Goal: Information Seeking & Learning: Learn about a topic

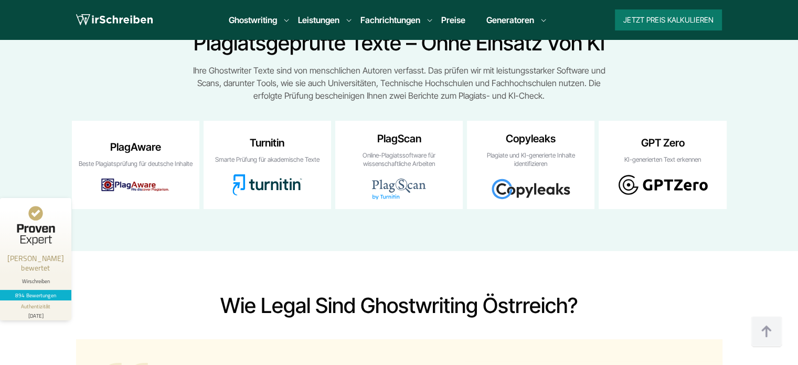
scroll to position [6831, 0]
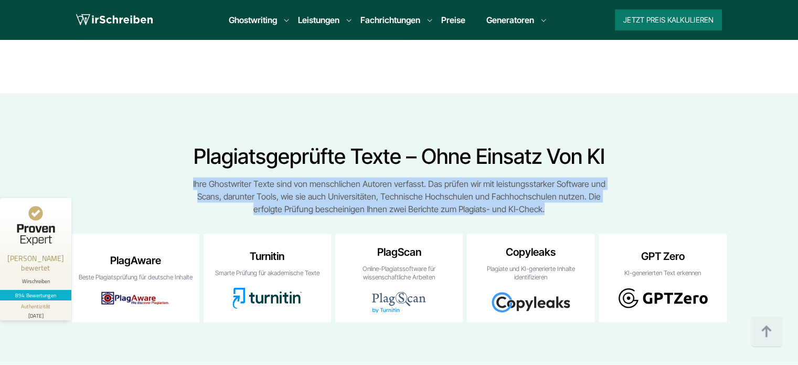
drag, startPoint x: 548, startPoint y: 144, endPoint x: 186, endPoint y: 117, distance: 362.7
click at [186, 144] on div "Plagiatsgeprüfte Texte – ohne Einsatz von KI Ihre Ghostwriter Texte sind von me…" at bounding box center [400, 233] width 672 height 178
click at [185, 144] on div "Plagiatsgeprüfte Texte – ohne Einsatz von KI Ihre Ghostwriter Texte sind von me…" at bounding box center [400, 233] width 672 height 178
copy div "Ihre Ghostwriter Texte sind von menschlichen Autoren verfasst. Das prüfen wir m…"
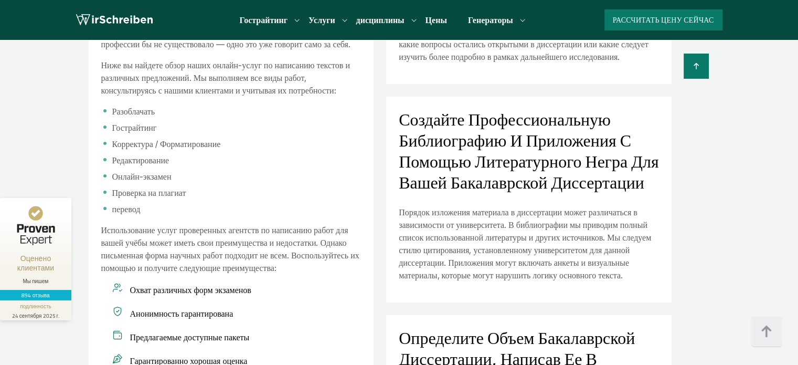
scroll to position [1323, 0]
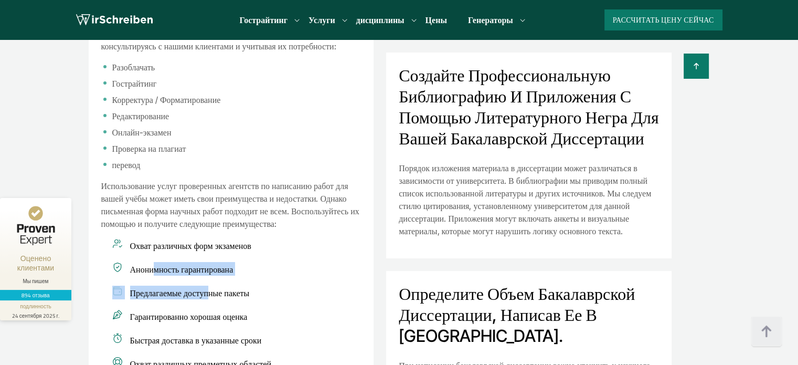
drag, startPoint x: 156, startPoint y: 153, endPoint x: 267, endPoint y: 209, distance: 124.4
click at [207, 238] on ul "Охват различных форм экзаменов Анонимность гарантирована" at bounding box center [231, 304] width 260 height 132
click at [323, 286] on li "Предлагаемые доступные пакеты" at bounding box center [231, 293] width 260 height 14
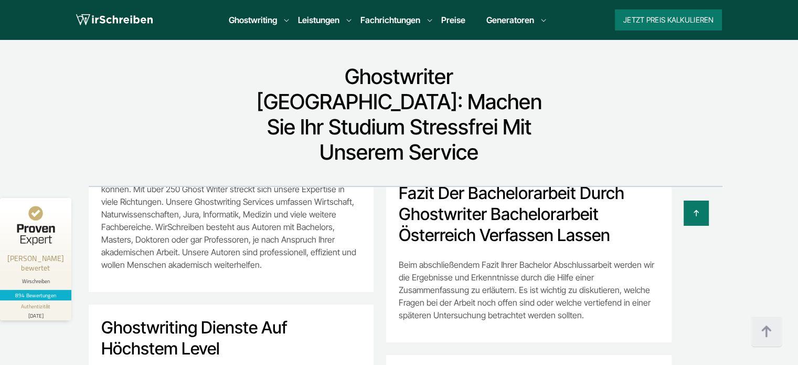
scroll to position [1155, 0]
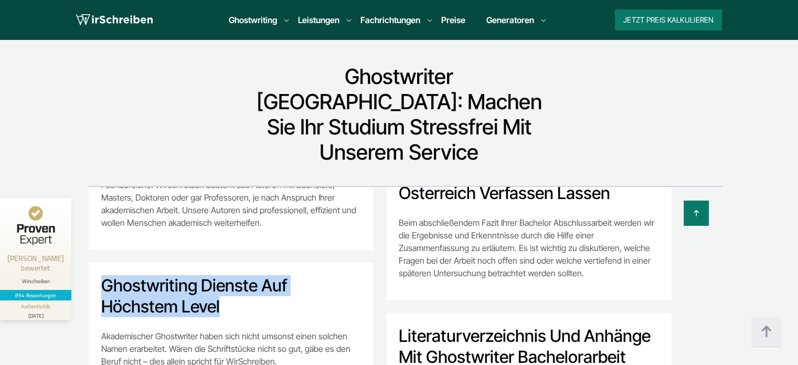
drag, startPoint x: 229, startPoint y: 186, endPoint x: 105, endPoint y: 167, distance: 125.9
click at [105, 275] on h2 "Ghostwriting Dienste auf höchstem Level" at bounding box center [231, 296] width 260 height 42
copy h2 "Ghostwriting Dienste auf höchstem Level"
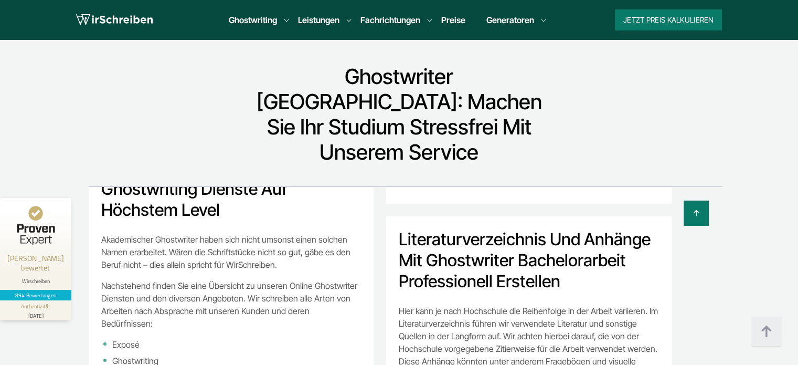
scroll to position [1260, 0]
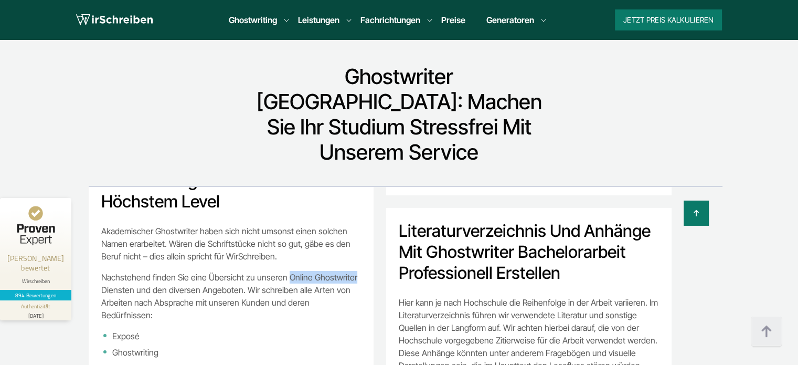
drag, startPoint x: 285, startPoint y: 158, endPoint x: 352, endPoint y: 160, distance: 66.7
click at [352, 271] on p "Nachstehend finden Sie eine Übersicht zu unseren Online Ghostwriter Diensten un…" at bounding box center [231, 296] width 260 height 50
copy p "Online Ghostwriter"
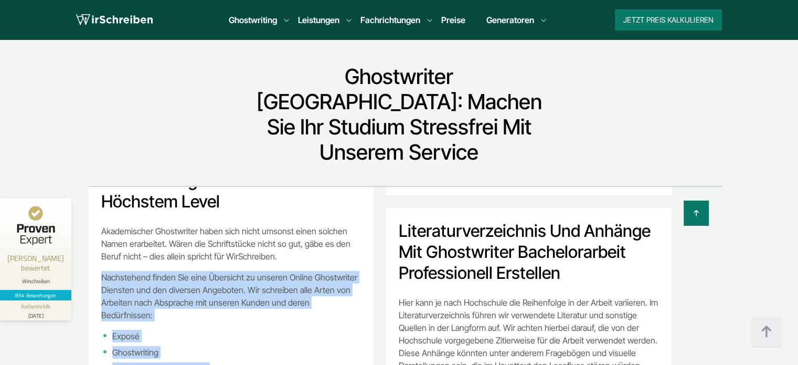
drag, startPoint x: 101, startPoint y: 154, endPoint x: 181, endPoint y: 298, distance: 165.0
click at [181, 298] on div "Akademischer Ghostwriter haben sich nicht umsonst einen solchen Namen erarbeite…" at bounding box center [231, 362] width 260 height 274
copy div "Nachstehend finden Sie eine Übersicht zu unseren Online Ghostwriter Diensten un…"
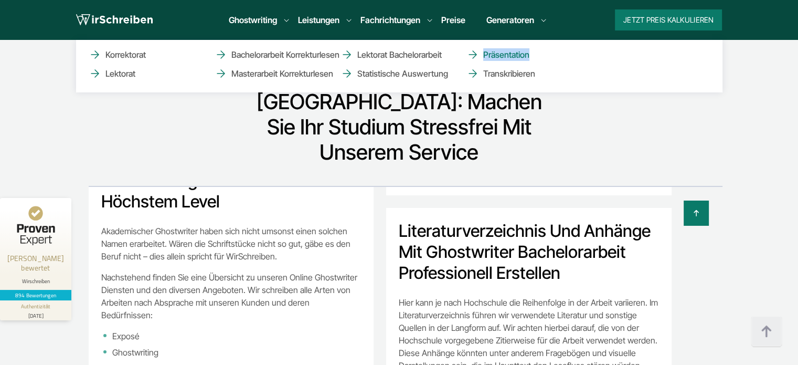
copy link "Präsentation"
drag, startPoint x: 660, startPoint y: 62, endPoint x: 529, endPoint y: 56, distance: 131.4
click at [529, 56] on ul "Korrektorat Lektorat Bachelorarbeit Korrekturlesen Masterarbeit Korrekturlesen …" at bounding box center [399, 66] width 647 height 52
click at [701, 75] on ul "Korrektorat Lektorat Bachelorarbeit Korrekturlesen Masterarbeit Korrekturlesen …" at bounding box center [399, 66] width 647 height 52
copy link "Transkribieren"
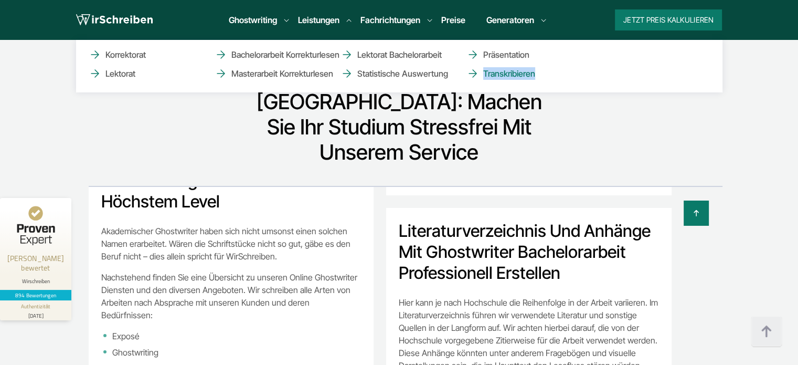
drag, startPoint x: 701, startPoint y: 75, endPoint x: 535, endPoint y: 73, distance: 166.4
click at [535, 73] on ul "Korrektorat Lektorat Bachelorarbeit Korrekturlesen Masterarbeit Korrekturlesen …" at bounding box center [399, 66] width 647 height 52
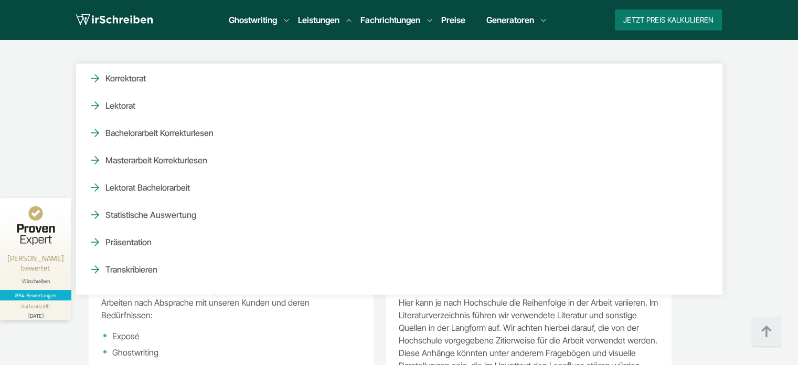
click at [776, 205] on section "Ghostwriter Österreich: Machen Sie Ihr Studium stressfrei mit unserem Service W…" at bounding box center [399, 318] width 798 height 593
click at [46, 94] on section "Ghostwriter Österreich: Machen Sie Ihr Studium stressfrei mit unserem Service W…" at bounding box center [399, 318] width 798 height 593
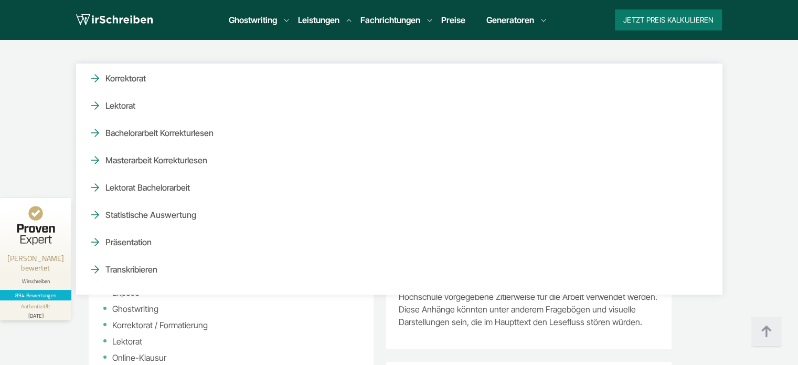
scroll to position [1365, 0]
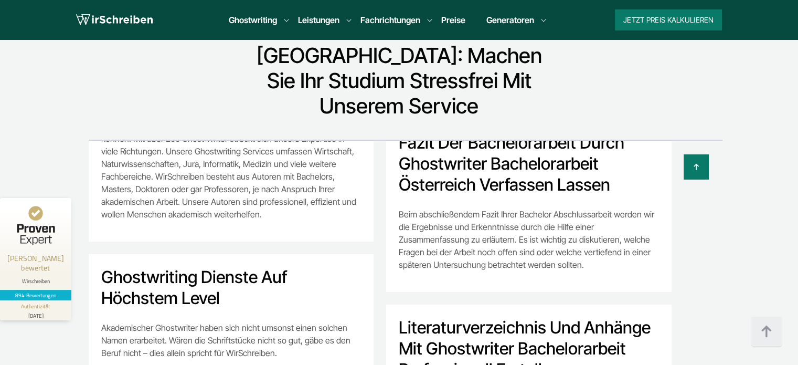
scroll to position [1260, 0]
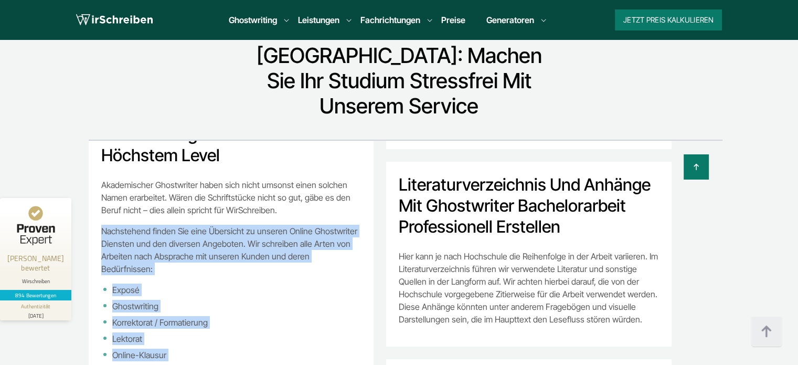
drag, startPoint x: 102, startPoint y: 111, endPoint x: 177, endPoint y: 251, distance: 159.5
click at [177, 251] on div "Akademischer Ghostwriter haben sich nicht umsonst einen solchen Namen erarbeite…" at bounding box center [231, 315] width 260 height 274
copy div "Nachstehend finden Sie eine Übersicht zu unseren Online Ghostwriter Diensten un…"
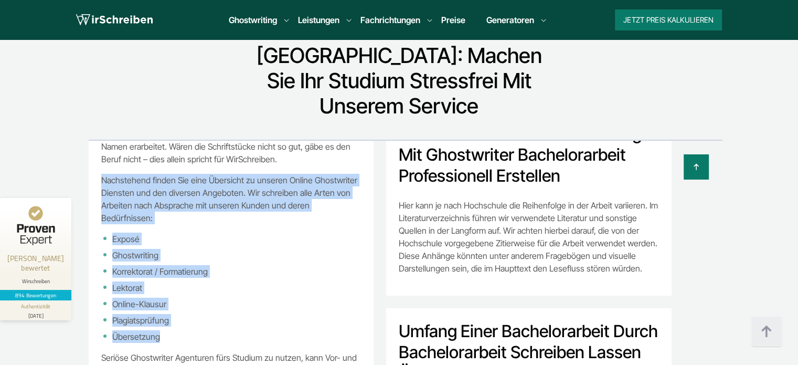
scroll to position [1312, 0]
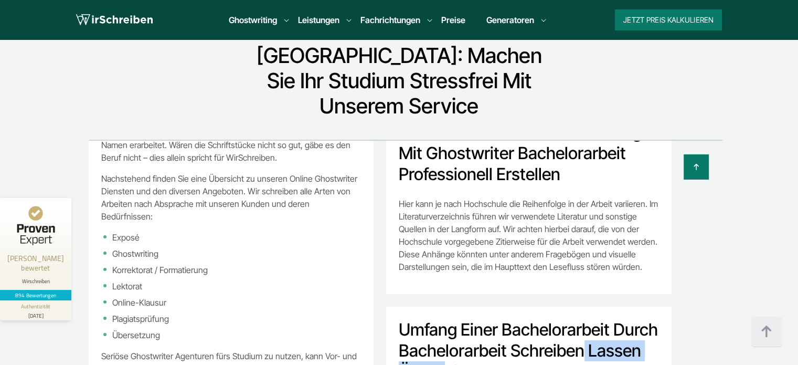
copy h2 "Bachelorarbeit"
drag, startPoint x: 611, startPoint y: 233, endPoint x: 501, endPoint y: 239, distance: 109.9
click at [501, 319] on h2 "Umfang einer Bachelorarbeit durch Bachelorarbeit schreiben lassen Österreich fe…" at bounding box center [529, 350] width 260 height 63
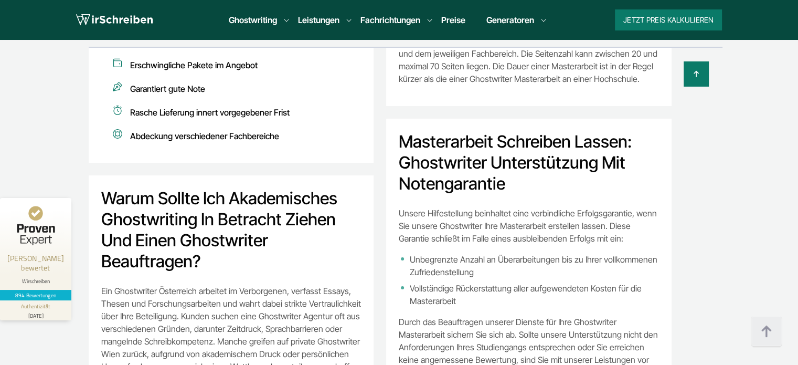
scroll to position [1627, 0]
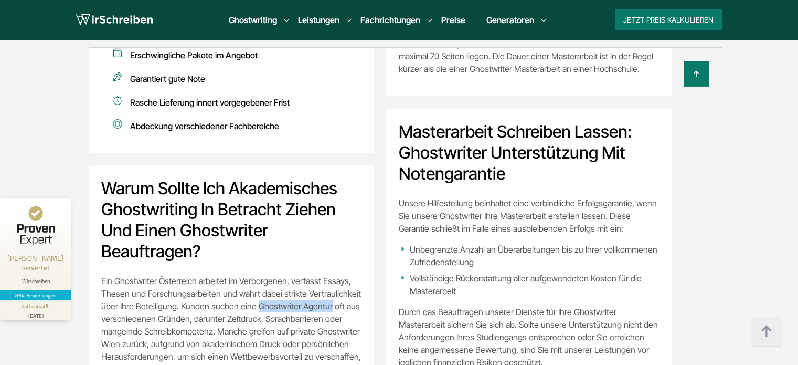
copy p "Ghostwriter Agentur"
drag, startPoint x: 254, startPoint y: 175, endPoint x: 326, endPoint y: 176, distance: 71.9
click at [326, 275] on p "Ein Ghostwriter Österreich arbeitet im Verborgenen, verfasst Essays, Thesen und…" at bounding box center [231, 325] width 260 height 101
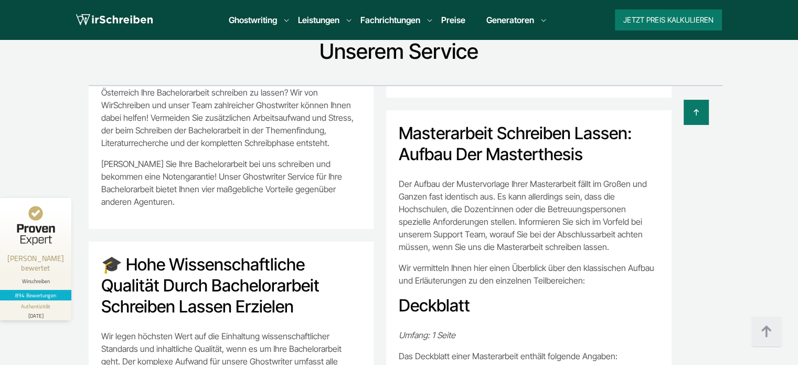
scroll to position [2666, 0]
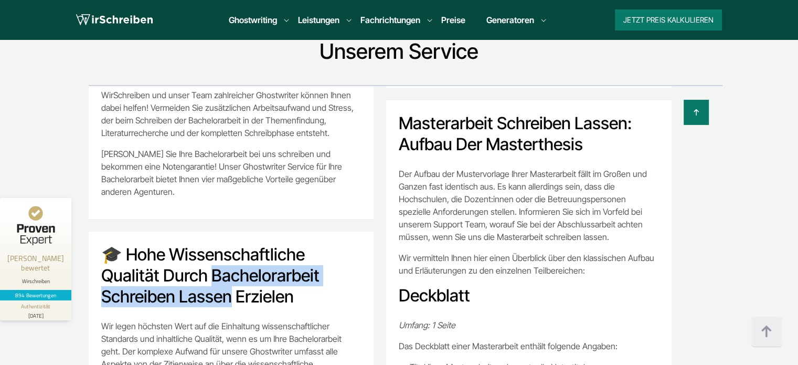
drag, startPoint x: 220, startPoint y: 121, endPoint x: 229, endPoint y: 135, distance: 16.3
click at [229, 244] on h2 "🎓 Hohe wissenschaftliche Qualität durch Bachelorarbeit schreiben lassen erzielen" at bounding box center [231, 275] width 260 height 63
copy h2 "achelorarbeit schreiben lassen"
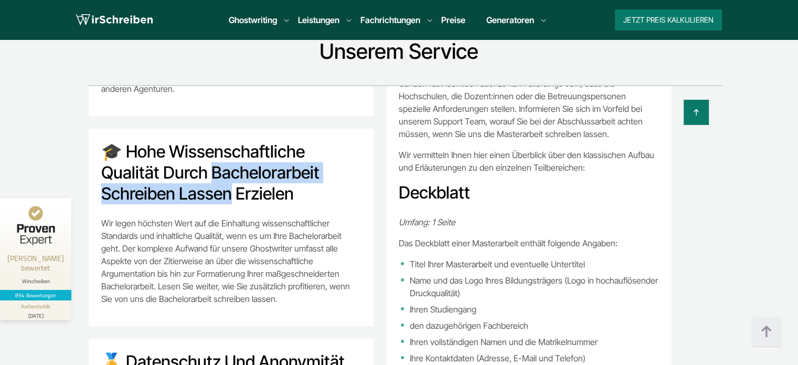
scroll to position [2771, 0]
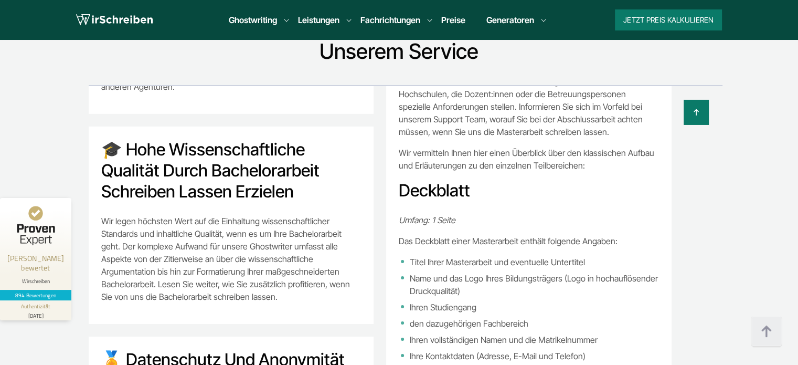
drag, startPoint x: 143, startPoint y: 224, endPoint x: 349, endPoint y: 225, distance: 205.3
click at [349, 349] on h2 "🏅 Datenschutz und Anonymität beim Ghostwriting Bachelorarbeit" at bounding box center [231, 370] width 260 height 42
copy h2 "hostwriting Bachelorarbeit"
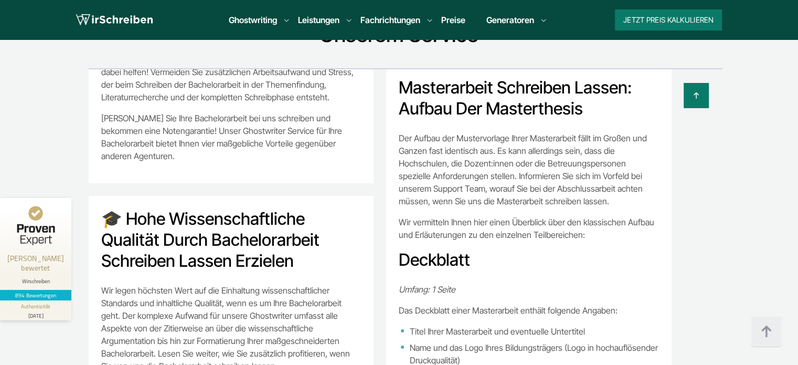
scroll to position [7646, 0]
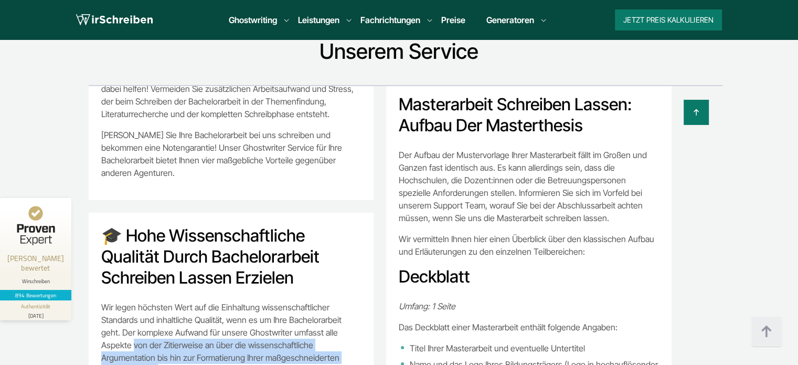
drag, startPoint x: 135, startPoint y: 188, endPoint x: 157, endPoint y: 212, distance: 31.6
click at [157, 301] on p "Wir legen höchsten Wert auf die Einhaltung wissenschaftlicher Standards und inh…" at bounding box center [231, 345] width 260 height 88
copy p "von der Zitierweise an über die wissenschaftliche Argumentation bis hin zur For…"
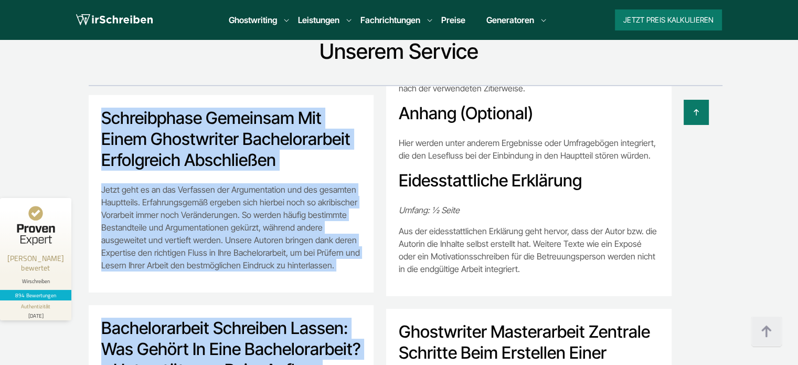
scroll to position [5069, 0]
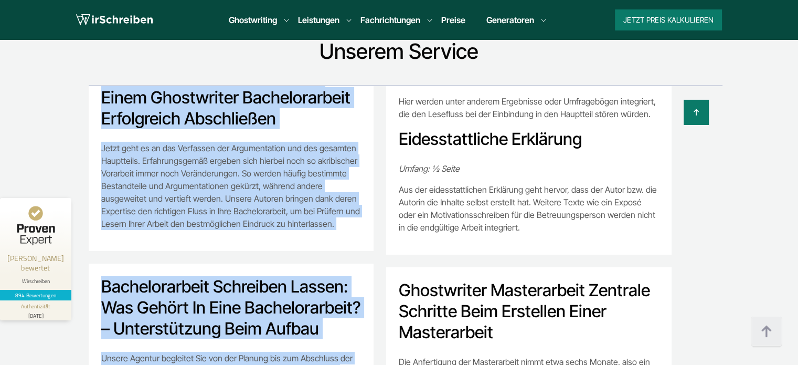
drag, startPoint x: 105, startPoint y: 54, endPoint x: 267, endPoint y: 254, distance: 257.5
copy div "Auswahl des richtigen Themas für Bachelorarbeit schreiben lassen Österreich Das…"
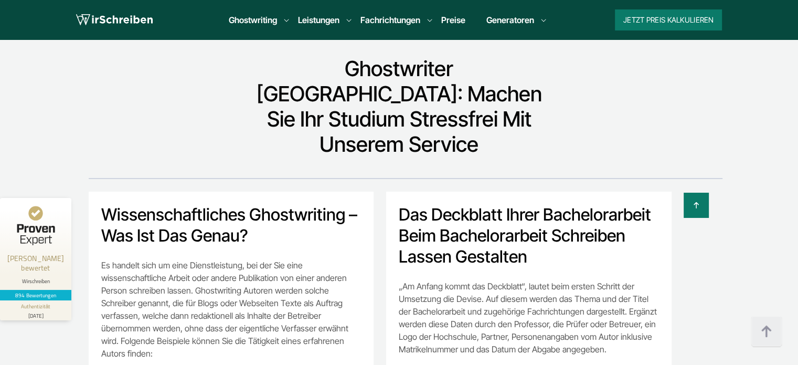
scroll to position [7541, 0]
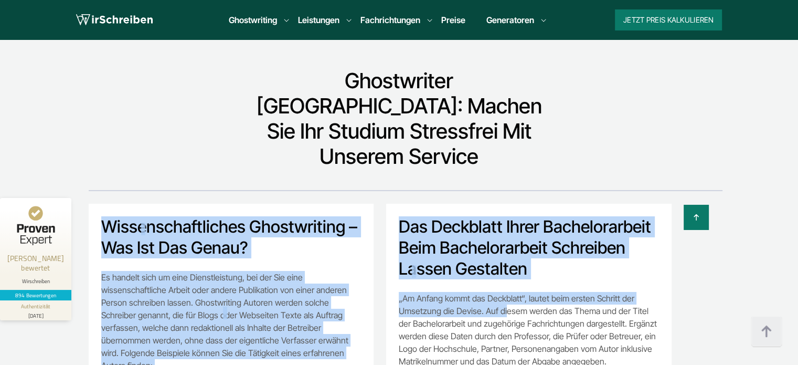
drag, startPoint x: 394, startPoint y: 127, endPoint x: 501, endPoint y: 218, distance: 140.4
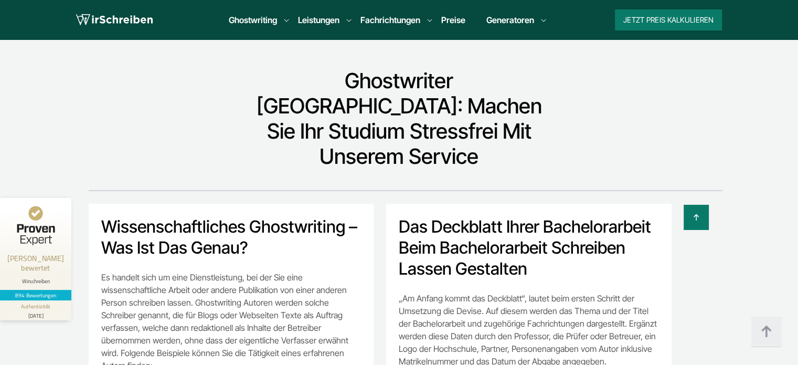
click at [514, 292] on p "„Am Anfang kommt das Deckblatt“, lautet beim ersten Schritt der Umsetzung die D…" at bounding box center [529, 330] width 260 height 76
drag, startPoint x: 401, startPoint y: 131, endPoint x: 422, endPoint y: 150, distance: 28.2
click at [454, 204] on div "Das Deckblatt Ihrer Bachelorarbeit beim Bachelorarbeit schreiben lassen gestalt…" at bounding box center [529, 296] width 286 height 185
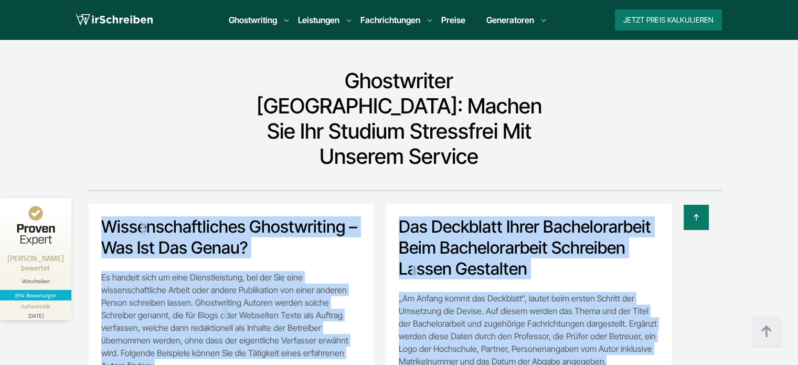
drag, startPoint x: 602, startPoint y: 264, endPoint x: 408, endPoint y: 139, distance: 231.2
click at [407, 216] on h2 "Das Deckblatt Ihrer Bachelorarbeit beim Bachelorarbeit schreiben lassen gestalt…" at bounding box center [529, 247] width 260 height 63
click at [392, 204] on div "Das Deckblatt Ihrer Bachelorarbeit beim Bachelorarbeit schreiben lassen gestalt…" at bounding box center [529, 296] width 286 height 185
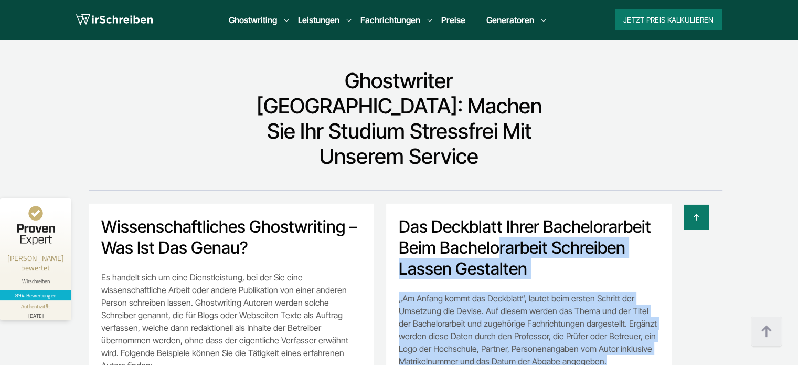
drag, startPoint x: 613, startPoint y: 268, endPoint x: 416, endPoint y: 136, distance: 236.9
click at [416, 204] on div "Das Deckblatt Ihrer Bachelorarbeit beim Bachelorarbeit schreiben lassen gestalt…" at bounding box center [529, 296] width 286 height 185
copy div "s Deckblatt Ihrer Bachelorarbeit beim Bachelorarbeit schreiben lassen gestalten…"
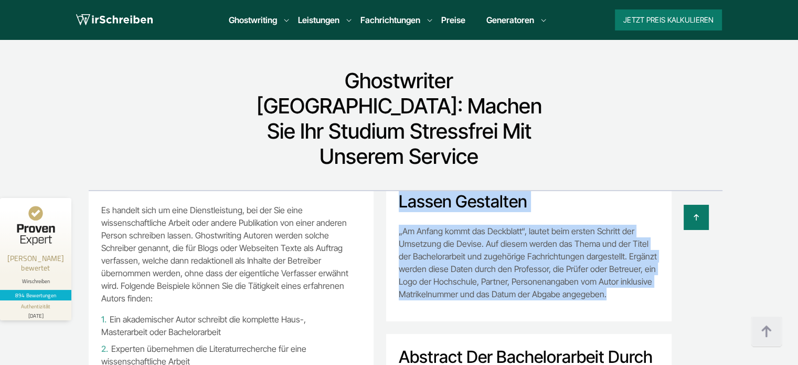
scroll to position [157, 0]
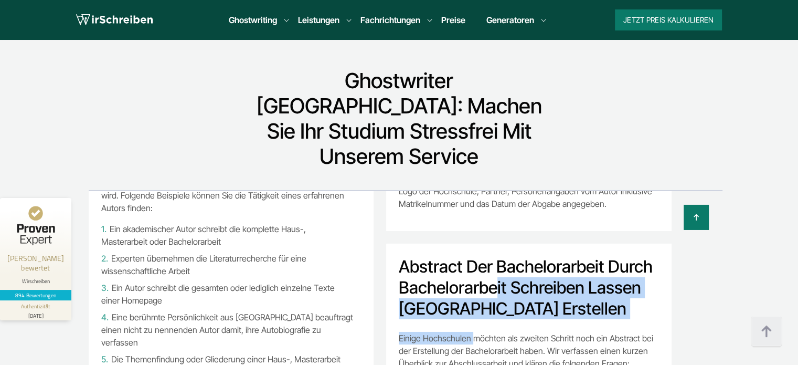
drag, startPoint x: 403, startPoint y: 172, endPoint x: 468, endPoint y: 236, distance: 91.0
click at [469, 244] on div "Abstract der Bachelorarbeit durch Bachelorarbeit schreiben lassen Österreich er…" at bounding box center [529, 357] width 286 height 227
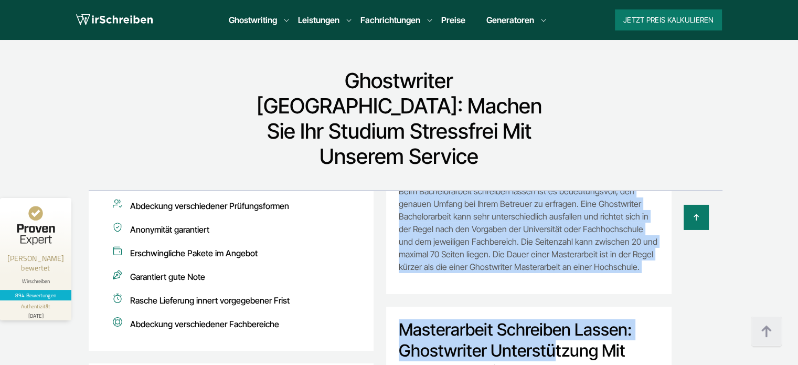
scroll to position [1575, 0]
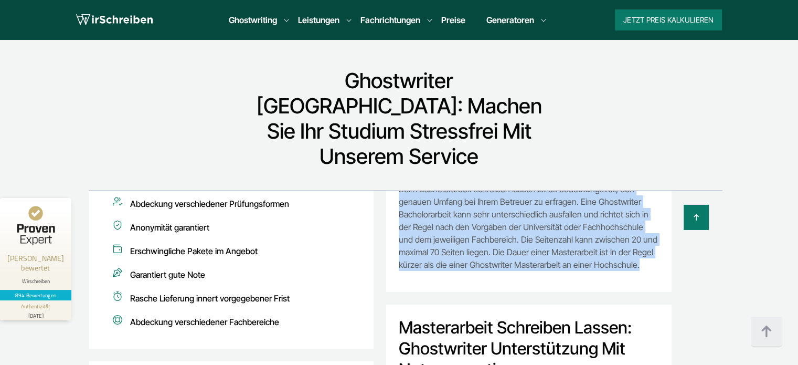
drag, startPoint x: 393, startPoint y: 167, endPoint x: 644, endPoint y: 169, distance: 250.4
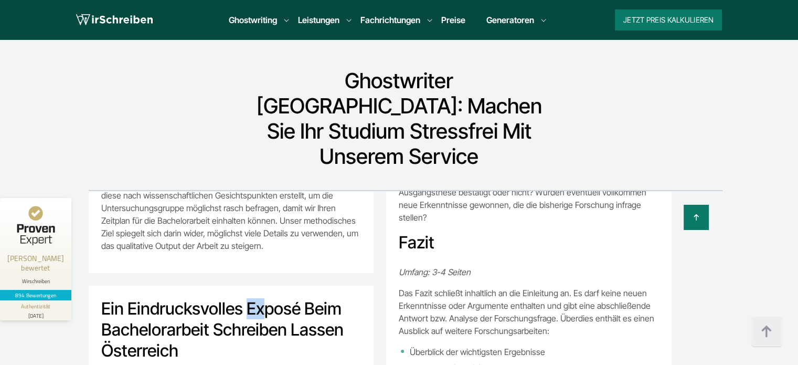
scroll to position [4662, 0]
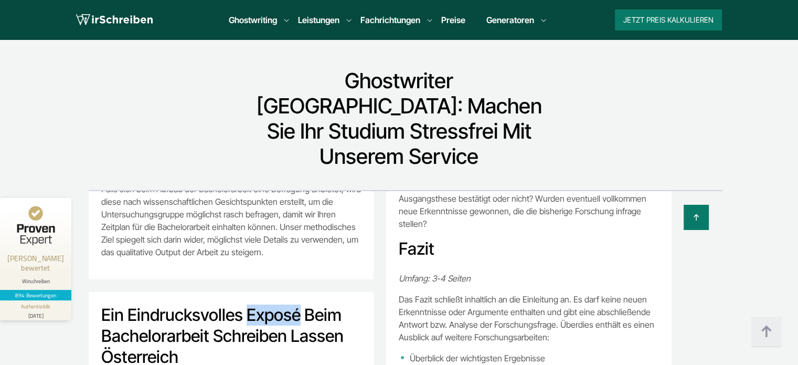
drag, startPoint x: 248, startPoint y: 103, endPoint x: 298, endPoint y: 109, distance: 50.7
click at [298, 304] on h2 "Ein eindrucksvolles Exposé beim Bachelorarbeit schreiben lassen Österreich" at bounding box center [231, 335] width 260 height 63
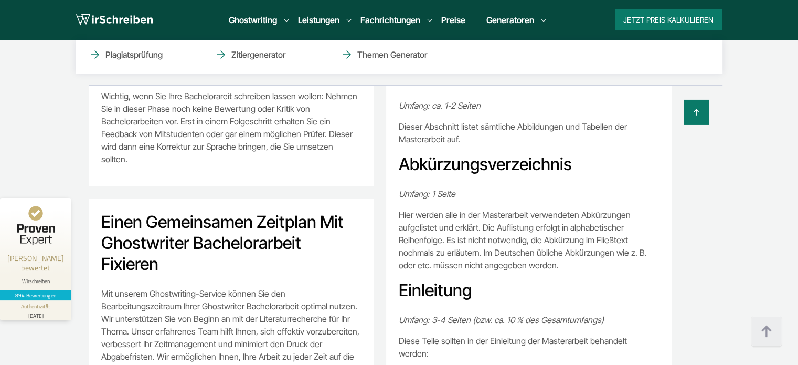
scroll to position [3782, 0]
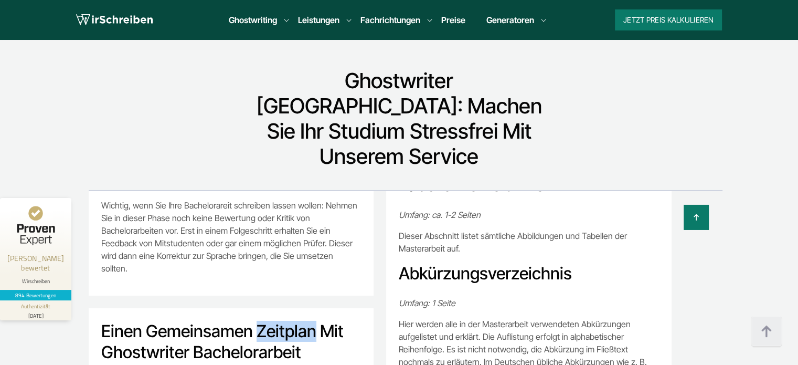
drag, startPoint x: 316, startPoint y: 139, endPoint x: 259, endPoint y: 139, distance: 56.2
click at [259, 321] on h2 "Einen gemeinsamen Zeitplan mit Ghostwriter Bachelorarbeit fixieren" at bounding box center [231, 352] width 260 height 63
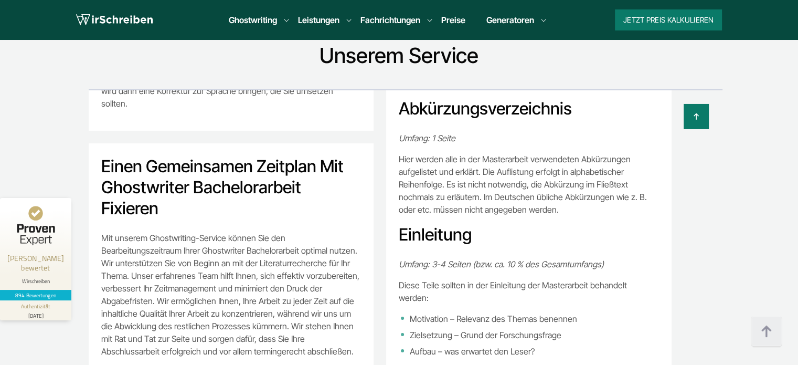
scroll to position [7646, 0]
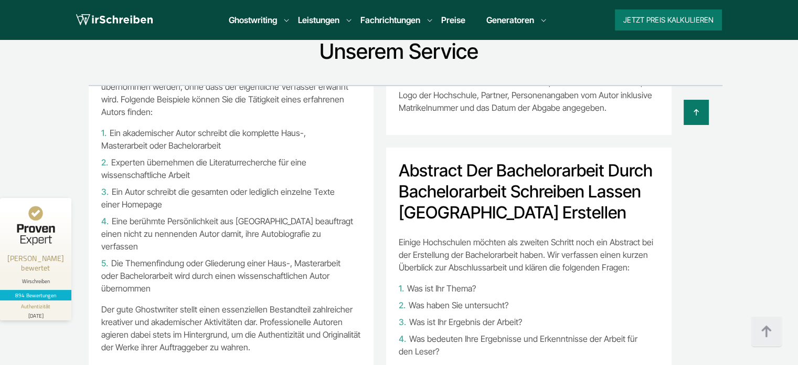
scroll to position [119, 0]
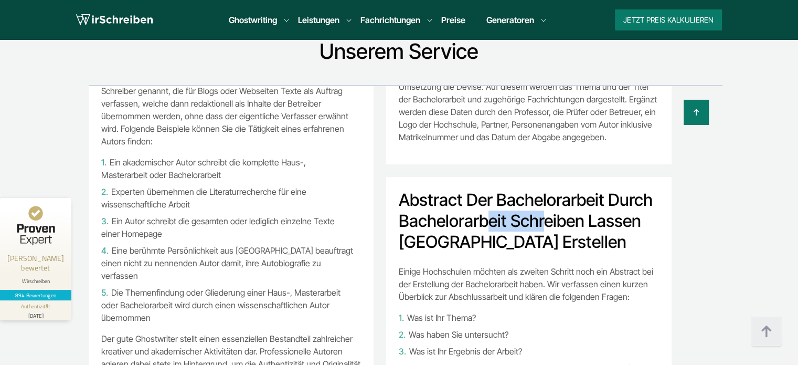
drag, startPoint x: 399, startPoint y: 103, endPoint x: 457, endPoint y: 104, distance: 58.3
click at [457, 190] on h2 "Abstract der Bachelorarbeit durch Bachelorarbeit schreiben lassen [GEOGRAPHIC_D…" at bounding box center [529, 221] width 260 height 63
copy h2 "Abstract"
drag, startPoint x: 539, startPoint y: 147, endPoint x: 394, endPoint y: 105, distance: 150.9
click at [394, 177] on div "Abstract der Bachelorarbeit durch Bachelorarbeit schreiben lassen [GEOGRAPHIC_D…" at bounding box center [529, 290] width 286 height 227
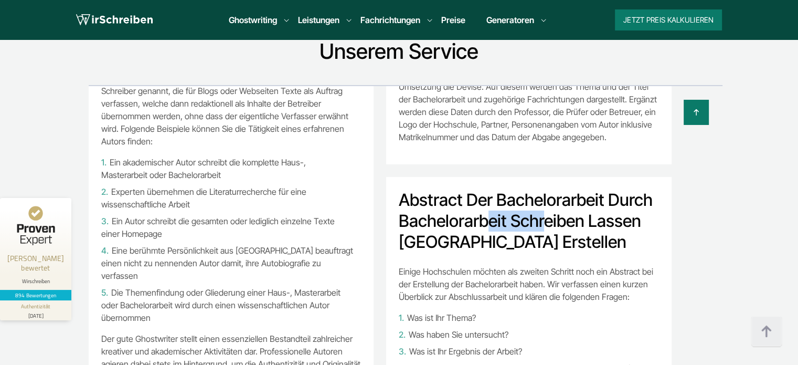
copy h2 "Abstract der Bachelorarbeit durch Bachelorarbeit schreiben lassen [GEOGRAPHIC_D…"
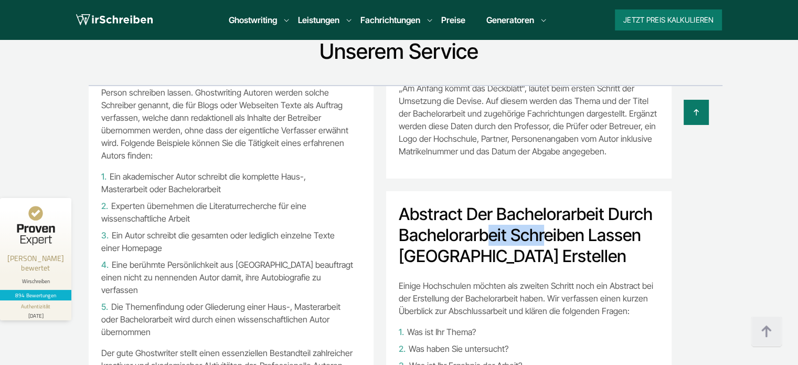
scroll to position [157, 0]
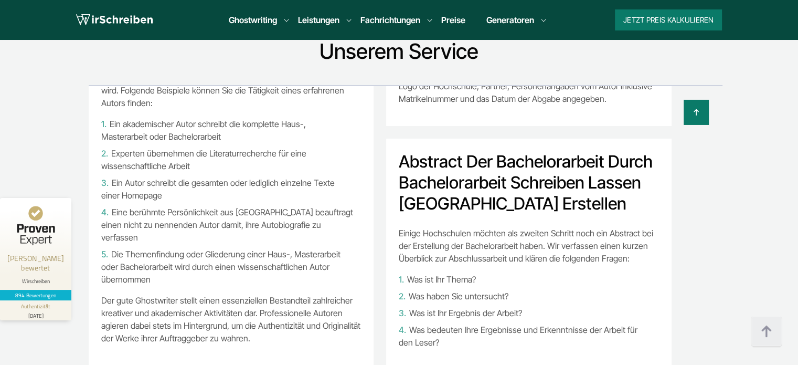
click at [504, 290] on li "Was haben Sie untersucht?" at bounding box center [529, 296] width 260 height 13
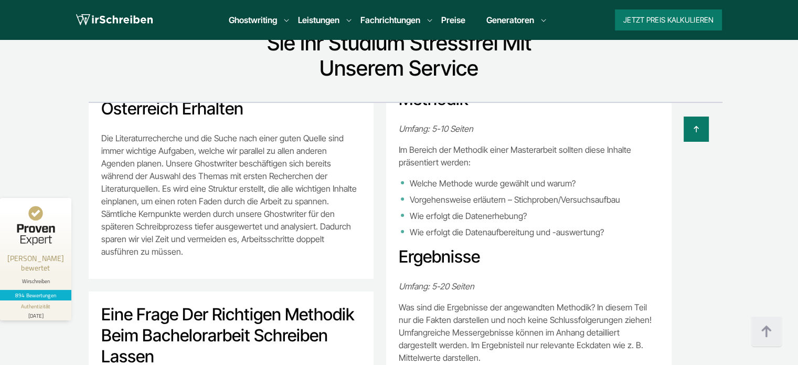
scroll to position [4319, 0]
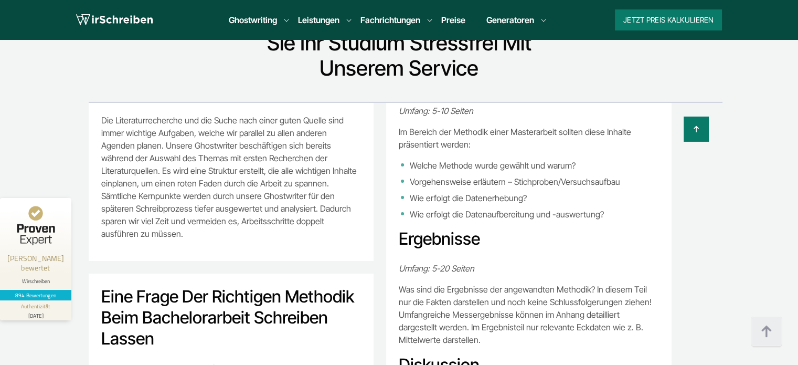
drag, startPoint x: 271, startPoint y: 307, endPoint x: 97, endPoint y: 97, distance: 272.6
copy div "Eine Frage der richtigen Methodik beim Bachelorarbeit schreiben lassen Eine gut…"
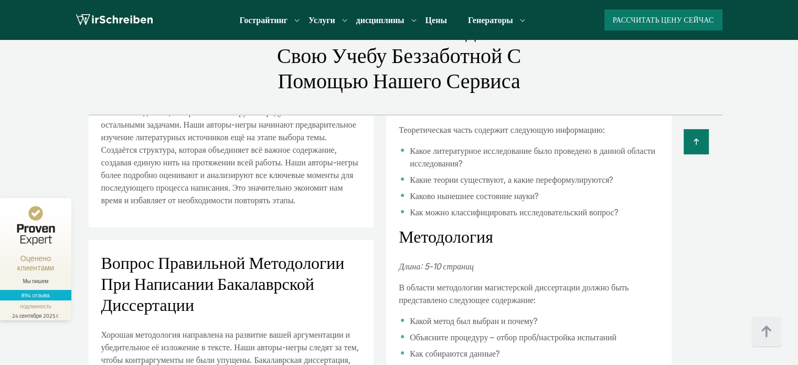
scroll to position [4336, 0]
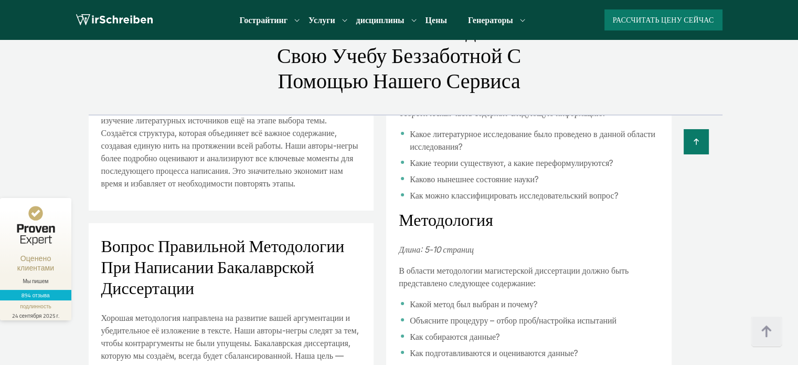
click at [280, 312] on font "Хорошая методология направлена ​​на развитие вашей аргументации и убедительное …" at bounding box center [230, 348] width 258 height 73
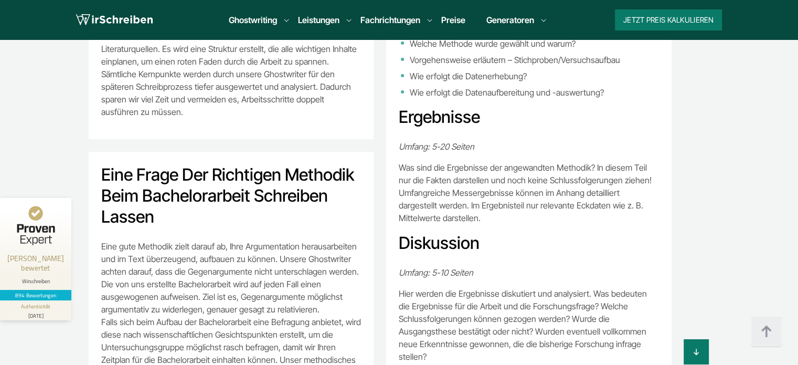
scroll to position [4319, 0]
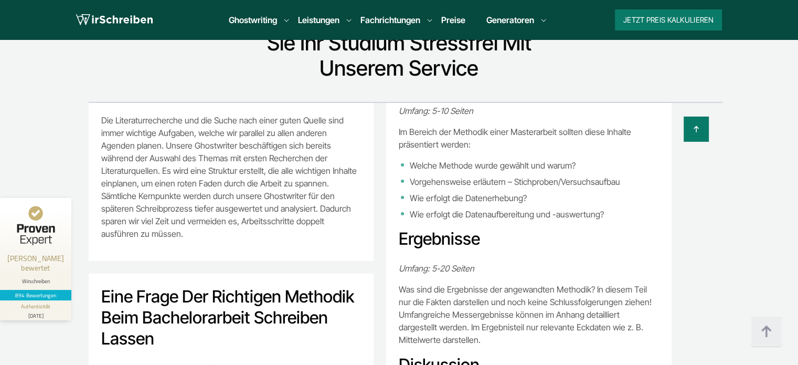
copy p "für"
drag, startPoint x: 141, startPoint y: 278, endPoint x: 131, endPoint y: 278, distance: 10.0
copy p "Eine gute Methodik zielt darauf ab, Ihre Argumentation herausarbeiten und im Te…"
drag, startPoint x: 268, startPoint y: 308, endPoint x: 97, endPoint y: 165, distance: 223.0
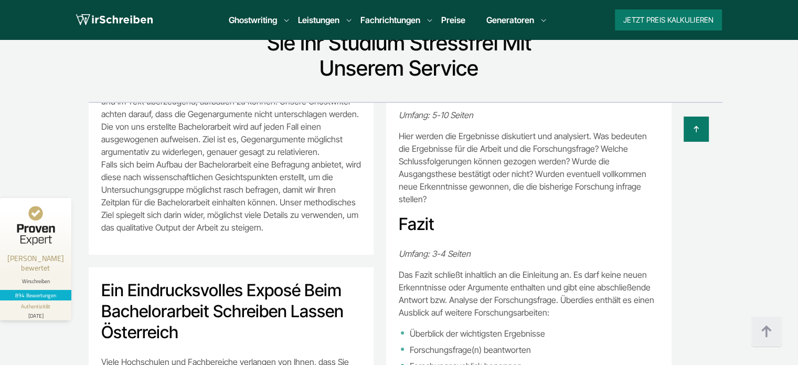
scroll to position [4582, 0]
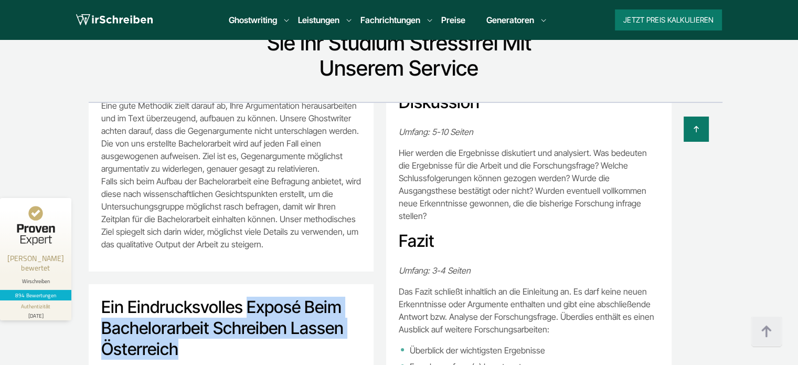
copy h2 "Exposé beim Bachelorarbeit schreiben lassen Österreich"
drag, startPoint x: 248, startPoint y: 101, endPoint x: 344, endPoint y: 142, distance: 104.6
click at [344, 297] on h2 "Ein eindrucksvolles Exposé beim Bachelorarbeit schreiben lassen Österreich" at bounding box center [231, 328] width 260 height 63
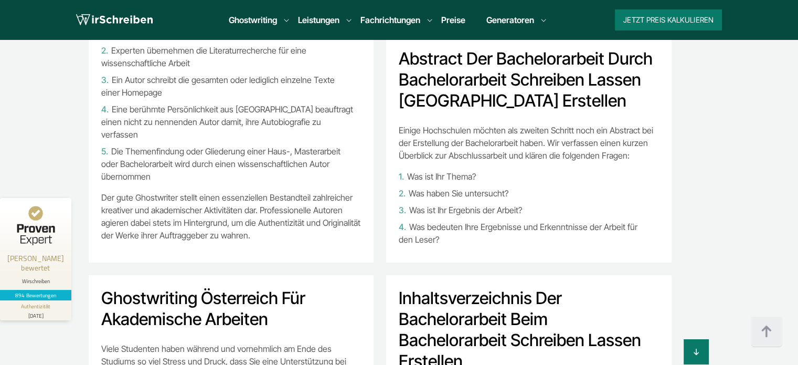
scroll to position [7629, 0]
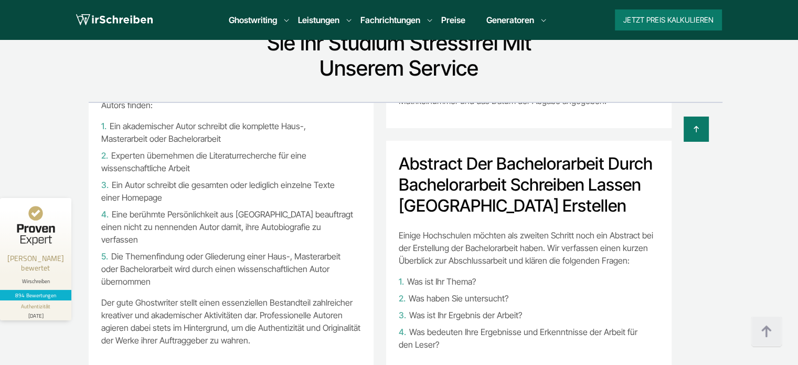
drag, startPoint x: 408, startPoint y: 73, endPoint x: 548, endPoint y: 115, distance: 146.0
click at [548, 153] on h2 "Abstract der Bachelorarbeit durch Bachelorarbeit schreiben lassen [GEOGRAPHIC_D…" at bounding box center [529, 184] width 260 height 63
copy h2 "Abstract der Bachelorarbeit durch Bachelorarbeit schreiben lassen [GEOGRAPHIC_D…"
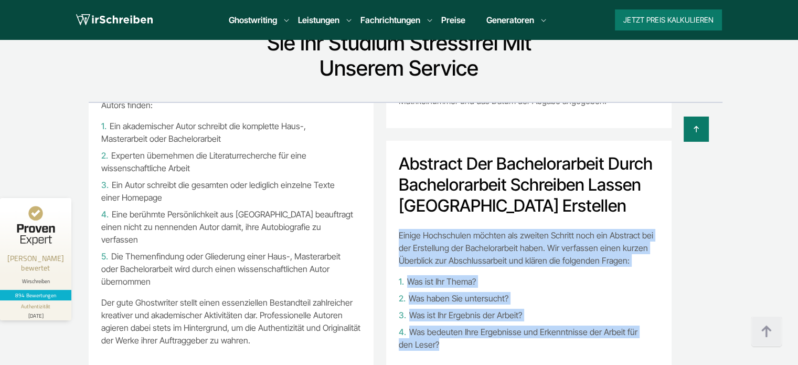
drag, startPoint x: 434, startPoint y: 254, endPoint x: 395, endPoint y: 141, distance: 119.5
click at [395, 141] on div "Abstract der Bachelorarbeit durch Bachelorarbeit schreiben lassen Österreich er…" at bounding box center [529, 254] width 286 height 227
copy div "Einige Hochschulen möchten als zweiten Schritt noch ein Abstract bei der Erstel…"
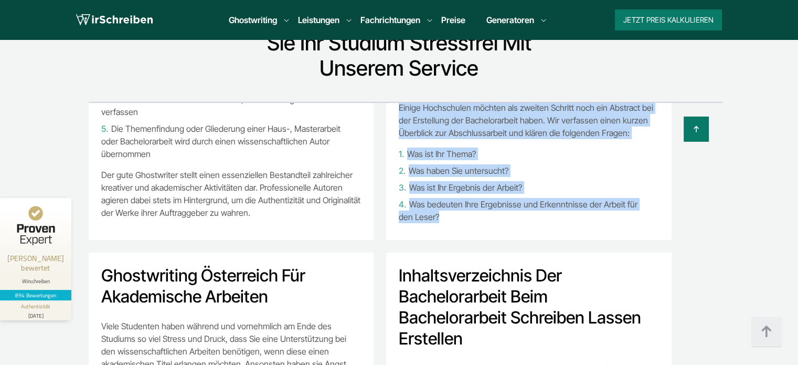
scroll to position [330, 0]
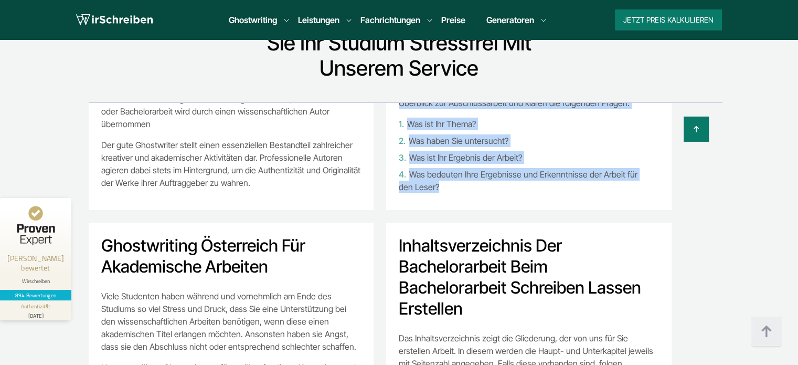
drag, startPoint x: 396, startPoint y: 146, endPoint x: 462, endPoint y: 218, distance: 97.4
click at [462, 235] on h2 "Inhaltsverzeichnis der Bachelorarbeit beim Bachelorarbeit schreiben lassen erst…" at bounding box center [529, 277] width 260 height 84
copy h2 "Inhaltsverzeichnis der Bachelorarbeit beim Bachelorarbeit schreiben lassen erst…"
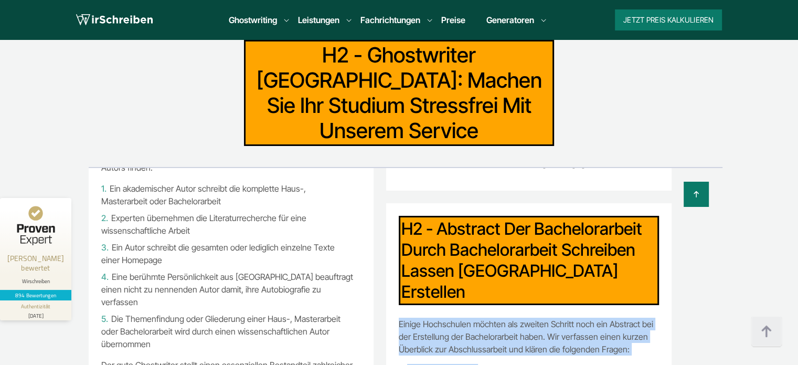
scroll to position [197, 0]
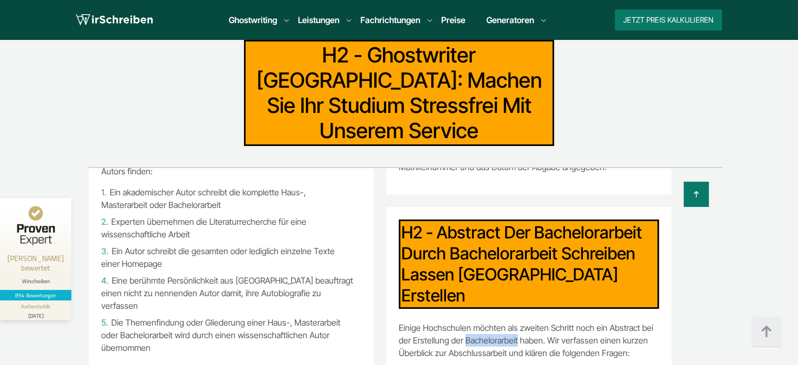
copy p "Bachelorarbeit"
drag, startPoint x: 513, startPoint y: 157, endPoint x: 461, endPoint y: 159, distance: 51.5
click at [461, 321] on p "Einige Hochschulen möchten als zweiten Schritt noch ein Abstract bei der Erstel…" at bounding box center [529, 340] width 260 height 38
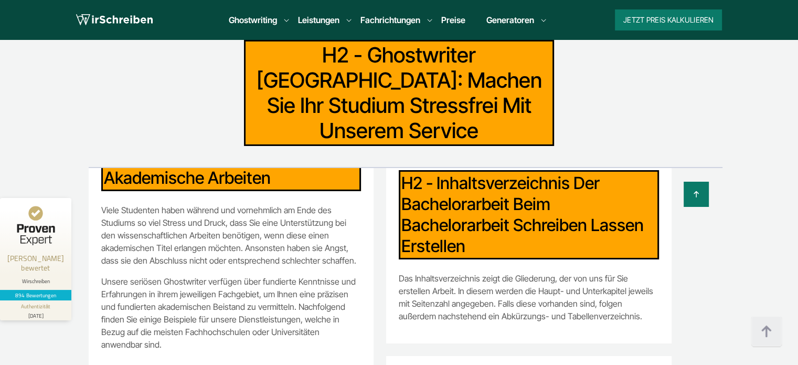
scroll to position [565, 0]
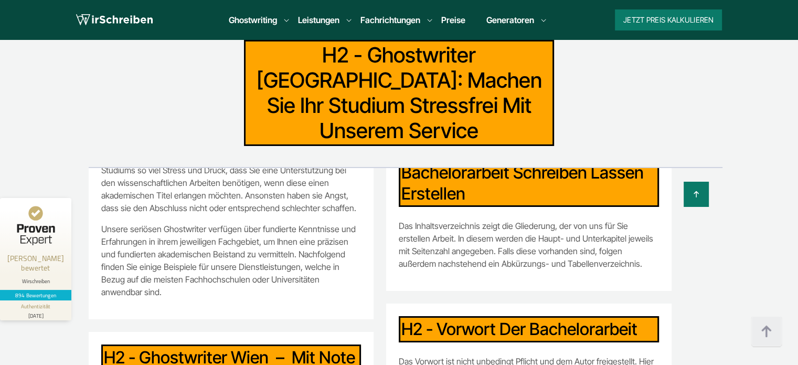
drag, startPoint x: 437, startPoint y: 145, endPoint x: 640, endPoint y: 153, distance: 203.8
click at [640, 316] on h2 "Vorwort der Bachelorarbeit" at bounding box center [529, 329] width 260 height 26
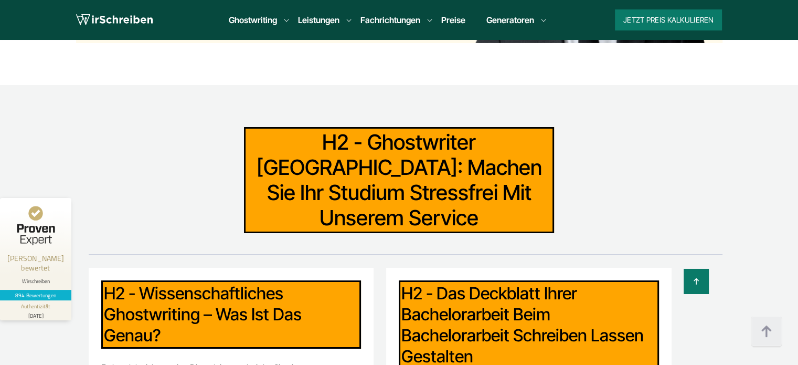
scroll to position [7627, 0]
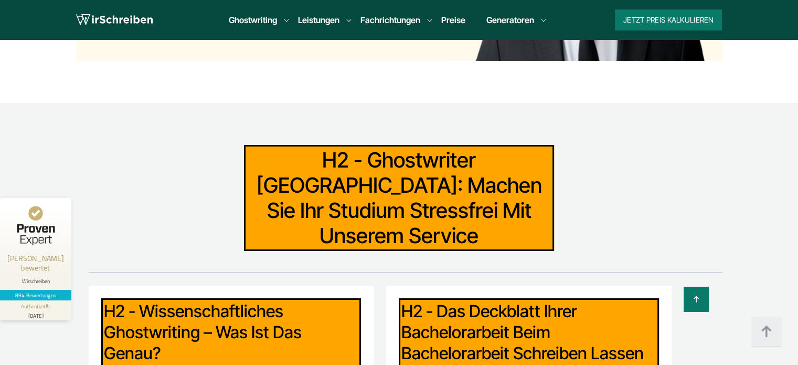
drag, startPoint x: 440, startPoint y: 146, endPoint x: 477, endPoint y: 214, distance: 77.3
click at [479, 298] on h2 "Das Deckblatt Ihrer Bachelorarbeit beim Bachelorarbeit schreiben lassen gestalt…" at bounding box center [529, 342] width 260 height 89
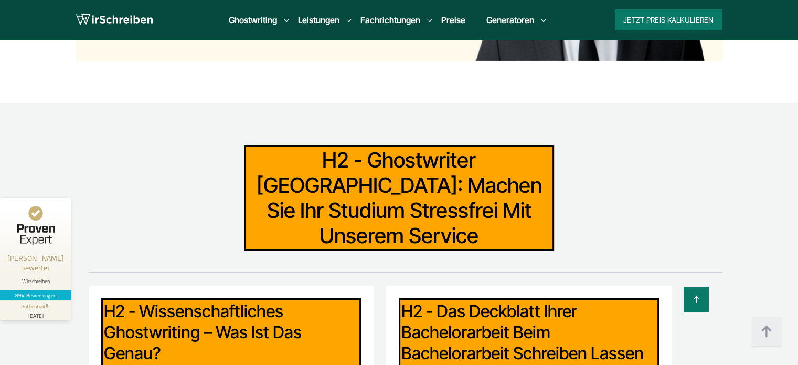
drag, startPoint x: 475, startPoint y: 216, endPoint x: 439, endPoint y: 153, distance: 72.4
click at [439, 298] on h2 "Das Deckblatt Ihrer Bachelorarbeit beim Bachelorarbeit schreiben lassen gestalt…" at bounding box center [529, 342] width 260 height 89
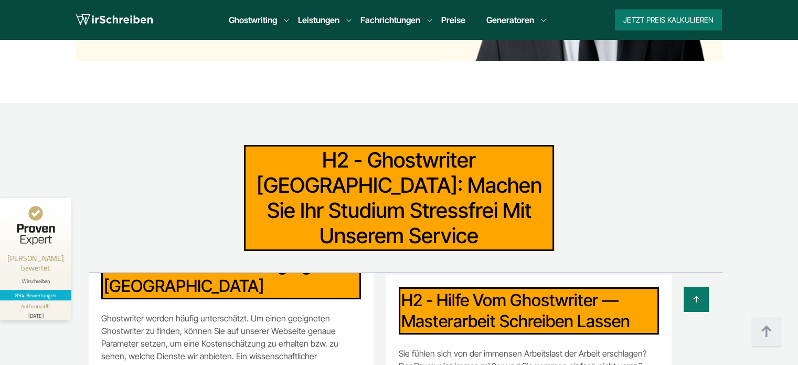
scroll to position [2152, 0]
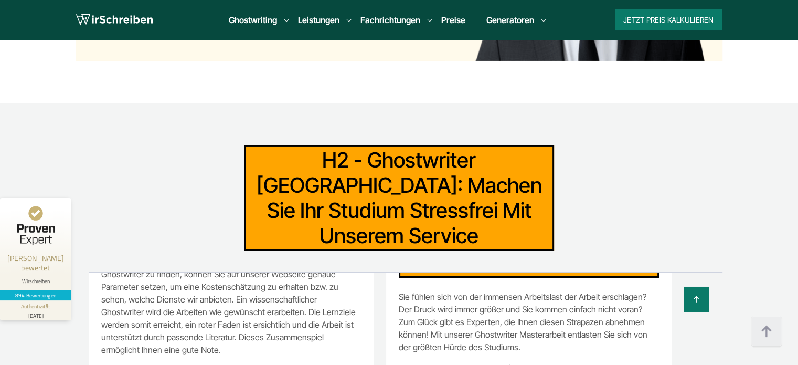
click at [674, 145] on div "Ghostwriter [GEOGRAPHIC_DATA]: Machen Sie Ihr Studium stressfrei mit unserem Se…" at bounding box center [400, 198] width 672 height 106
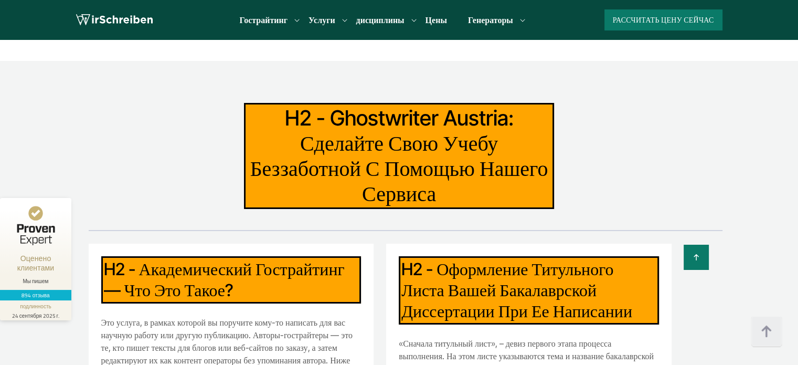
scroll to position [0, 0]
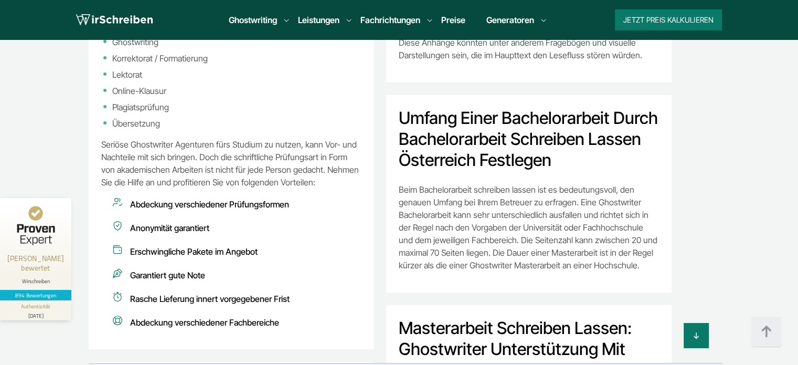
scroll to position [1312, 0]
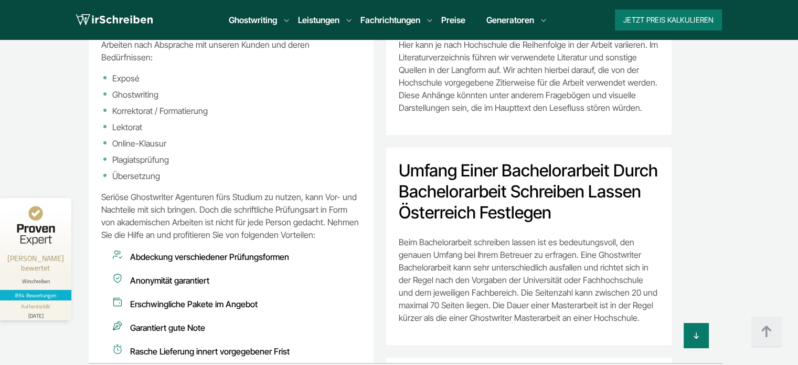
drag, startPoint x: 398, startPoint y: 71, endPoint x: 616, endPoint y: 119, distance: 223.6
click at [616, 160] on h2 "Umfang einer Bachelorarbeit durch Bachelorarbeit schreiben lassen Österreich fe…" at bounding box center [529, 191] width 260 height 63
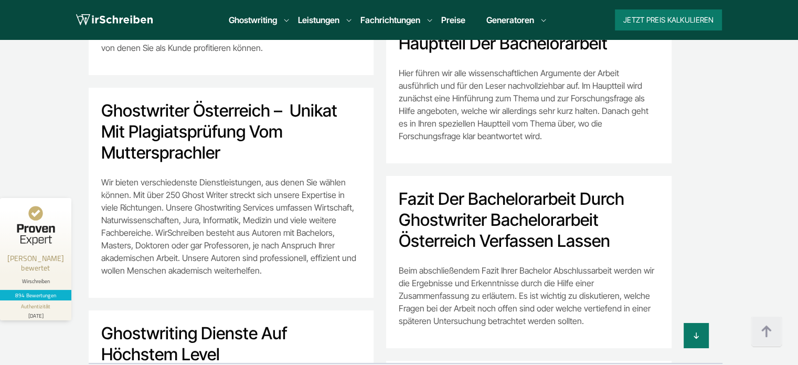
scroll to position [892, 0]
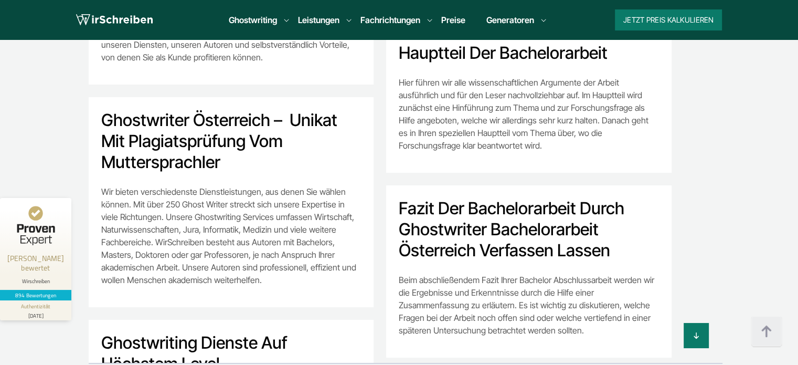
drag, startPoint x: 398, startPoint y: 108, endPoint x: 613, endPoint y: 154, distance: 220.1
click at [613, 198] on h2 "Fazit der Bachelorarbeit durch Ghostwriter Bachelorarbeit Österreich verfassen …" at bounding box center [529, 229] width 260 height 63
copy h2 "Fazit der Bachelorarbeit durch Ghostwriter Bachelorarbeit Österreich verfassen …"
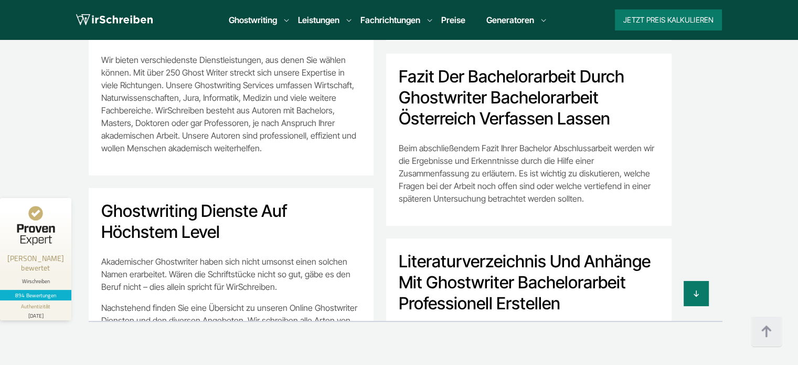
scroll to position [945, 0]
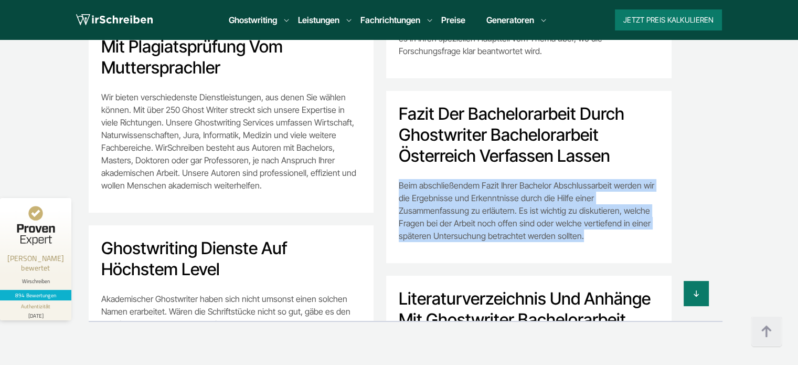
copy p "Beim abschließendem Fazit Ihrer Bachelor Abschlussarbeit werden wir die Ergebni…"
drag, startPoint x: 590, startPoint y: 144, endPoint x: 389, endPoint y: 96, distance: 206.9
click at [389, 96] on div "Fazit der Bachelorarbeit durch Ghostwriter Bachelorarbeit Österreich verfassen …" at bounding box center [529, 177] width 286 height 172
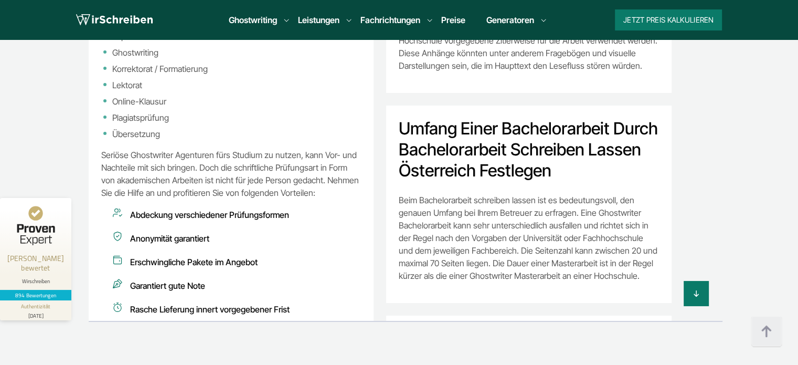
scroll to position [1207, 0]
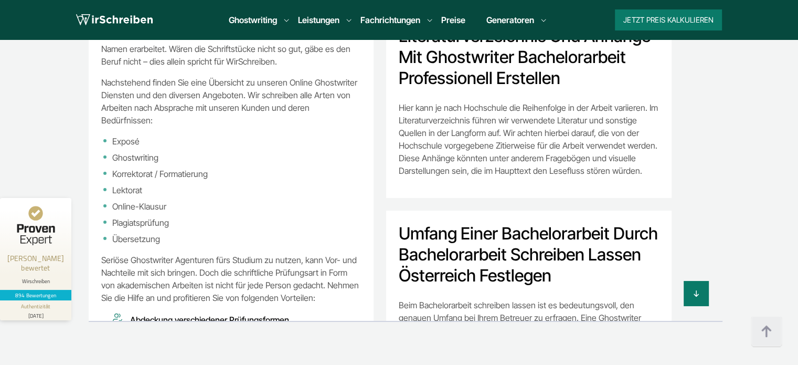
copy h2 "Umfang einer Bachelorarbeit durch Bachelorarbeit schreiben lassen Österreich fe…"
drag, startPoint x: 612, startPoint y: 182, endPoint x: 401, endPoint y: 142, distance: 214.8
click at [401, 223] on h2 "Umfang einer Bachelorarbeit durch Bachelorarbeit schreiben lassen Österreich fe…" at bounding box center [529, 254] width 260 height 63
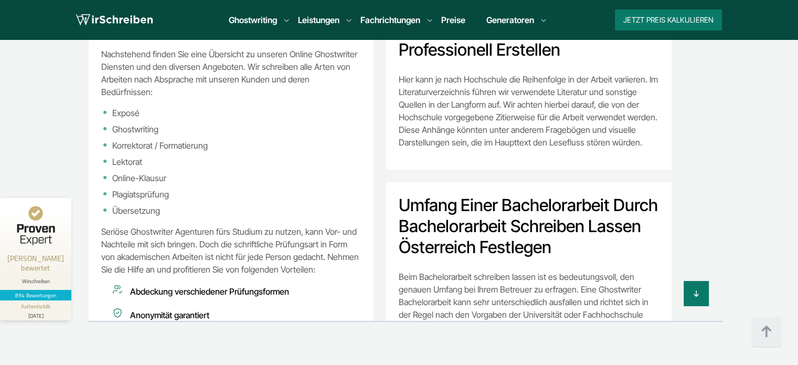
scroll to position [1260, 0]
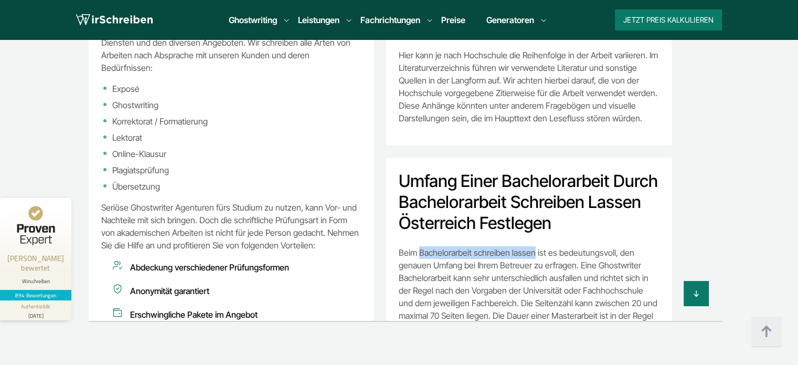
copy p "Bachelorarbeit schreiben lassen"
drag, startPoint x: 529, startPoint y: 157, endPoint x: 418, endPoint y: 157, distance: 111.3
click at [418, 246] on p "Beim Bachelorarbeit schreiben lassen ist es bedeutungsvoll, den genauen Umfang …" at bounding box center [529, 290] width 260 height 88
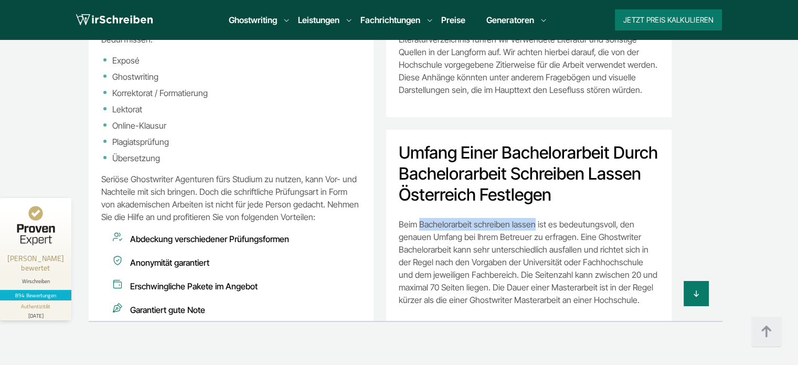
scroll to position [1312, 0]
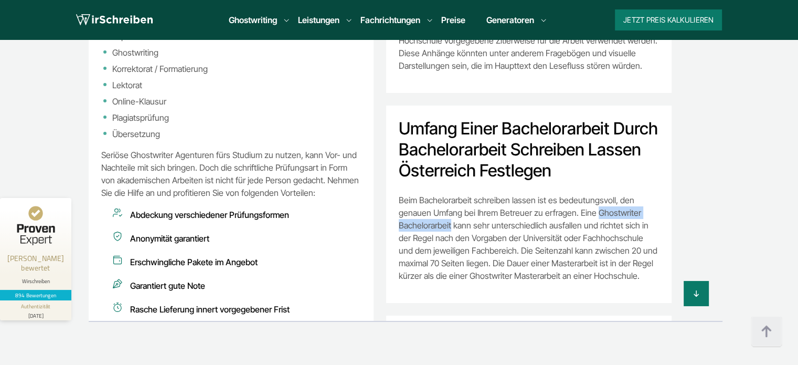
copy p "Ghostwriter Bachelorarbeit"
drag, startPoint x: 592, startPoint y: 118, endPoint x: 448, endPoint y: 135, distance: 145.4
click at [448, 194] on p "Beim Bachelorarbeit schreiben lassen ist es bedeutungsvoll, den genauen Umfang …" at bounding box center [529, 238] width 260 height 88
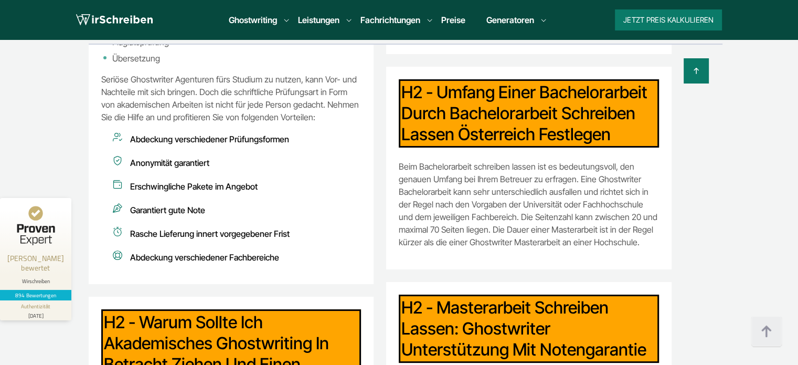
scroll to position [1558, 0]
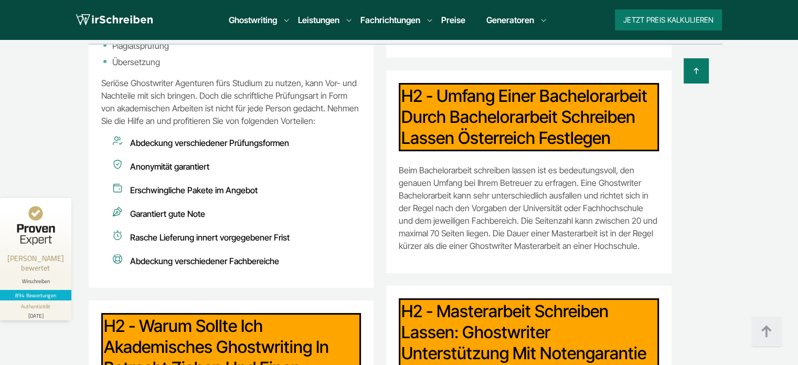
drag, startPoint x: 642, startPoint y: 169, endPoint x: 439, endPoint y: 114, distance: 209.2
click at [439, 298] on h2 "Masterarbeit schreiben lassen: Ghostwriter Unterstützung mit Notengarantie" at bounding box center [529, 332] width 260 height 68
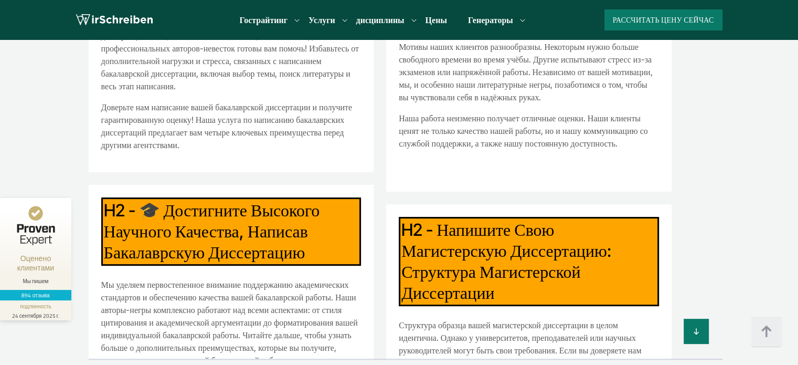
scroll to position [2755, 0]
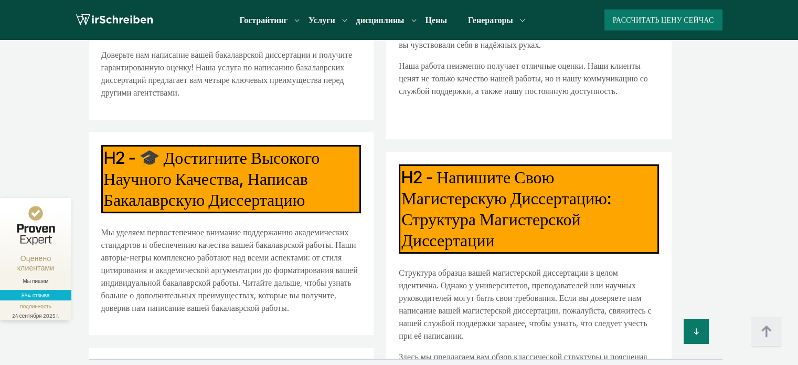
click at [792, 202] on section "Ghostwriter Austria: сделайте свою учебу беззаботной с помощью нашего сервиса А…" at bounding box center [399, 106] width 798 height 598
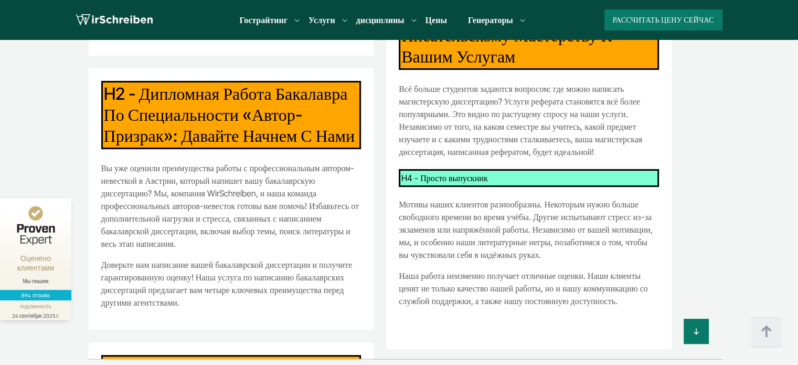
scroll to position [2597, 0]
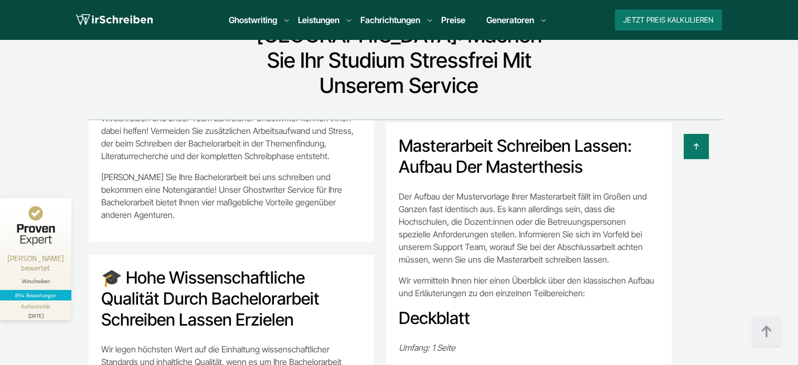
scroll to position [2572, 0]
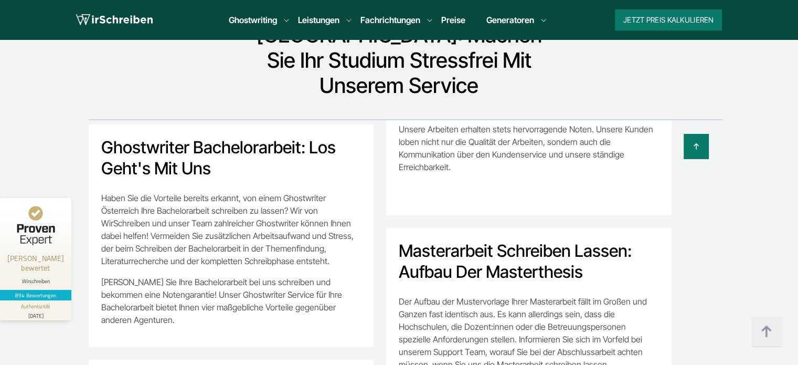
drag, startPoint x: 588, startPoint y: 153, endPoint x: 397, endPoint y: 130, distance: 192.9
click at [399, 240] on h2 "Masterarbeit schreiben lassen: Aufbau der Masterthesis" at bounding box center [529, 261] width 260 height 42
copy h2 "Masterarbeit schreiben lassen: Aufbau der Masterthesis"
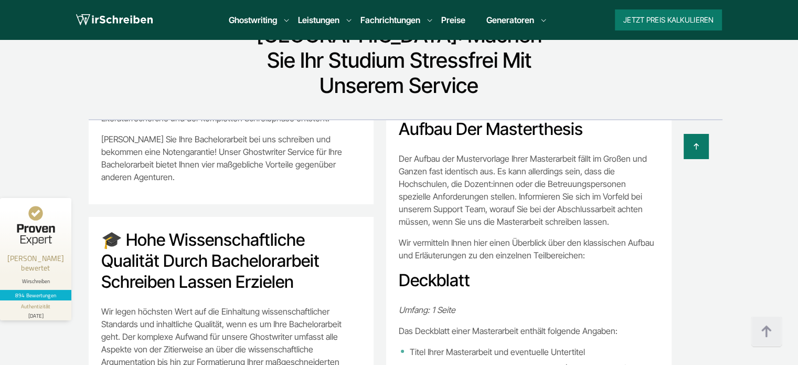
scroll to position [2625, 0]
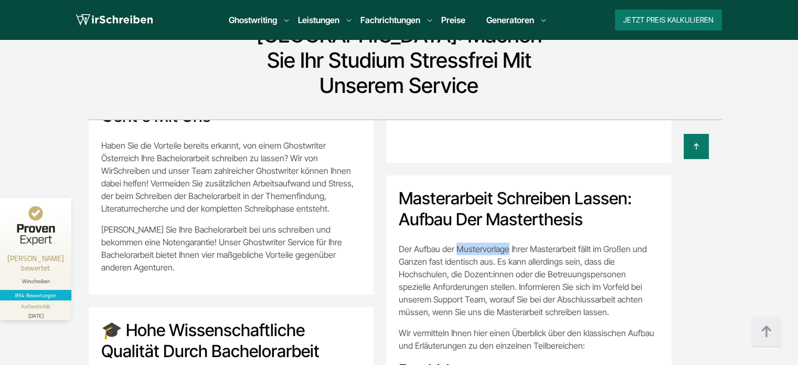
copy p "Mustervorlage"
drag, startPoint x: 456, startPoint y: 124, endPoint x: 505, endPoint y: 128, distance: 49.0
click at [505, 243] on p "Der Aufbau der Mustervorlage Ihrer Masterarbeit fällt im Großen und Ganzen fast…" at bounding box center [529, 281] width 260 height 76
copy p "Masterarbeit schreiben lassen"
drag, startPoint x: 565, startPoint y: 191, endPoint x: 461, endPoint y: 192, distance: 103.4
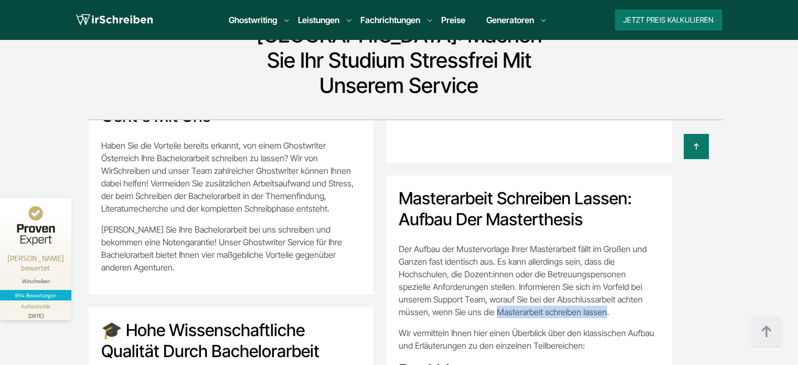
click at [461, 243] on p "Der Aufbau der Mustervorlage Ihrer Masterarbeit fällt im Großen und Ganzen fast…" at bounding box center [529, 281] width 260 height 76
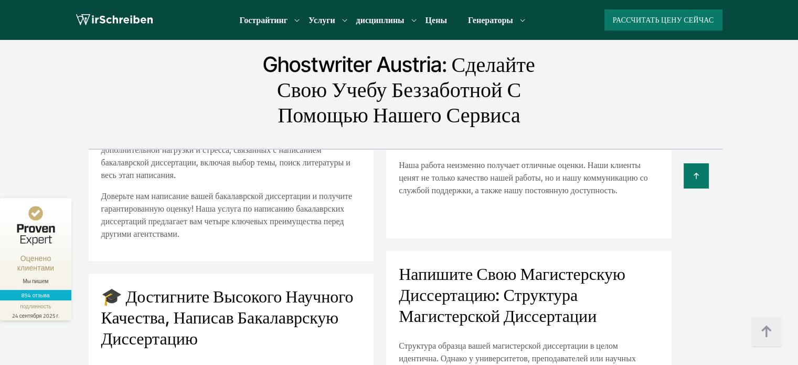
scroll to position [2688, 0]
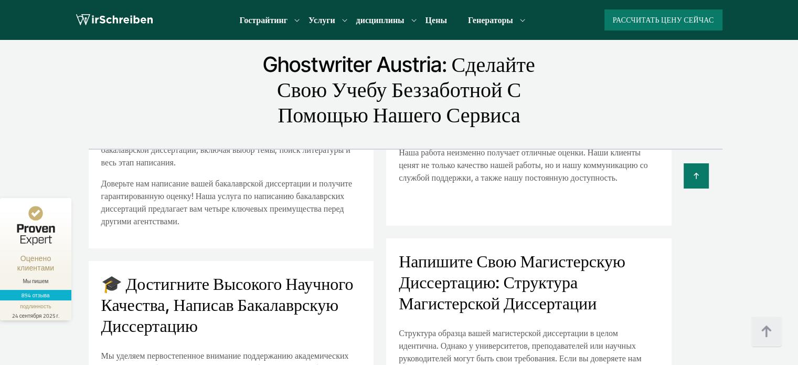
click at [52, 103] on section "Ghostwriter Austria: сделайте свою учебу беззаботной с помощью нашего сервиса А…" at bounding box center [399, 294] width 798 height 568
drag, startPoint x: 45, startPoint y: 106, endPoint x: 82, endPoint y: 98, distance: 37.5
click at [46, 106] on section "Ghostwriter Austria: сделайте свою учебу беззаботной с помощью нашего сервиса А…" at bounding box center [399, 294] width 798 height 568
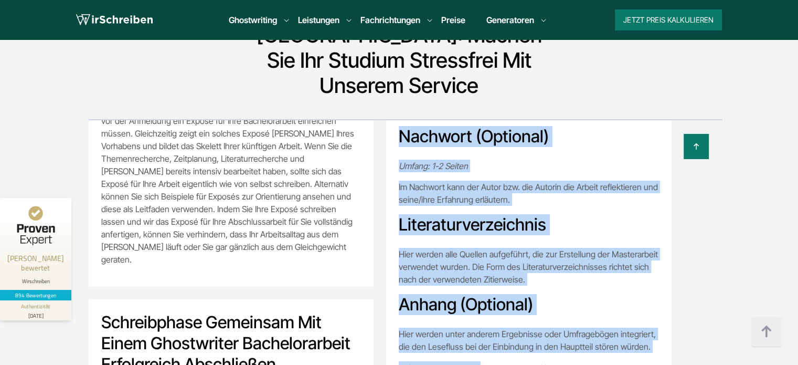
scroll to position [4922, 0]
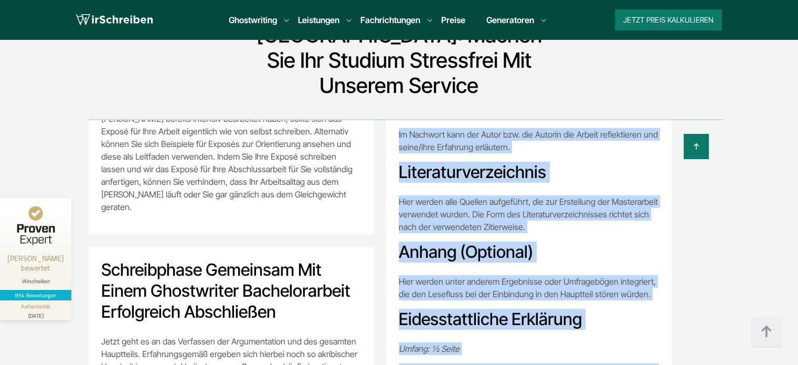
drag, startPoint x: 400, startPoint y: 144, endPoint x: 506, endPoint y: 276, distance: 169.5
copy div "Loremipsumdo sitametco adipis: Elitse doe Temporincidi Utl Etdolo mag Aliquaeni…"
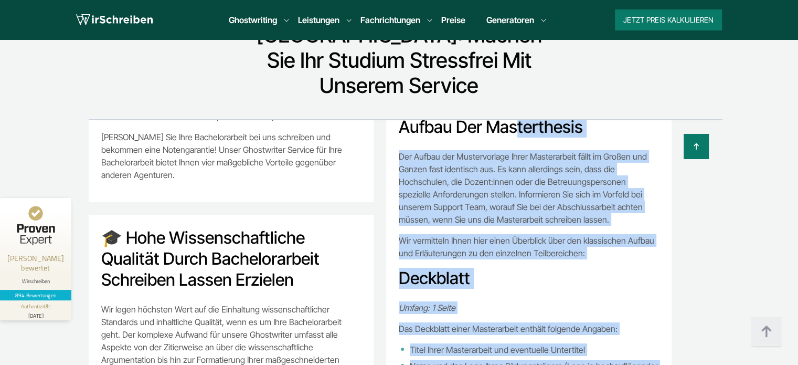
scroll to position [2770, 0]
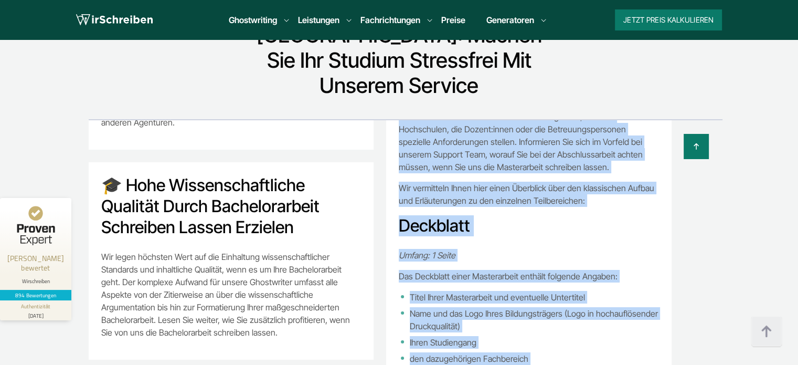
click at [484, 215] on h3 "Deckblatt" at bounding box center [529, 225] width 260 height 21
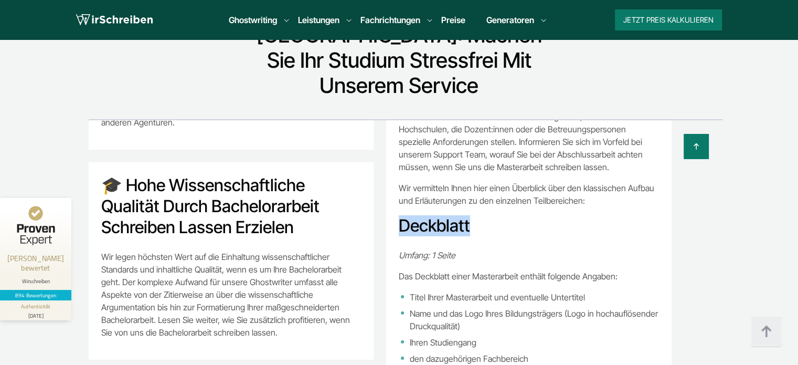
copy h3 "Deckblatt"
drag, startPoint x: 448, startPoint y: 103, endPoint x: 396, endPoint y: 103, distance: 51.5
click at [399, 215] on h3 "Deckblatt" at bounding box center [529, 225] width 260 height 21
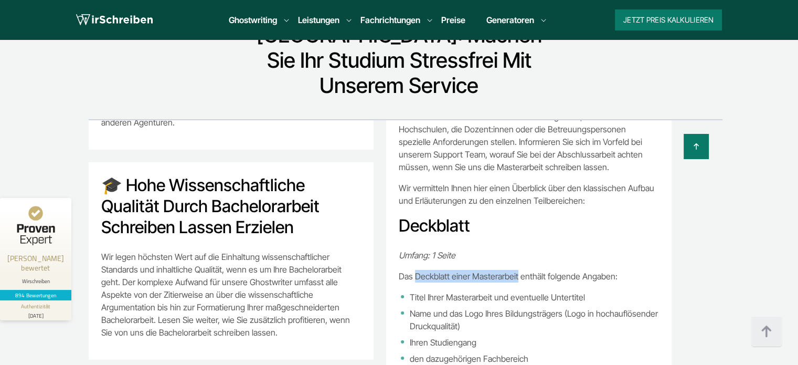
copy p "Deckblatt einer Masterarbeit"
drag, startPoint x: 414, startPoint y: 155, endPoint x: 514, endPoint y: 155, distance: 100.8
click at [514, 270] on p "Das Deckblatt einer Masterarbeit enthält folgende Angaben:" at bounding box center [529, 276] width 260 height 13
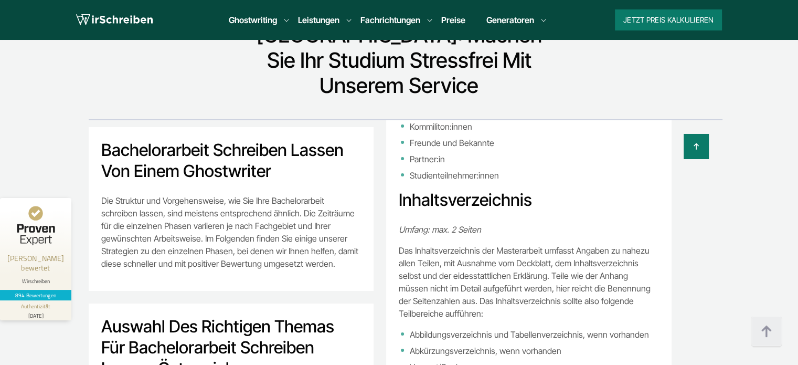
scroll to position [3412, 0]
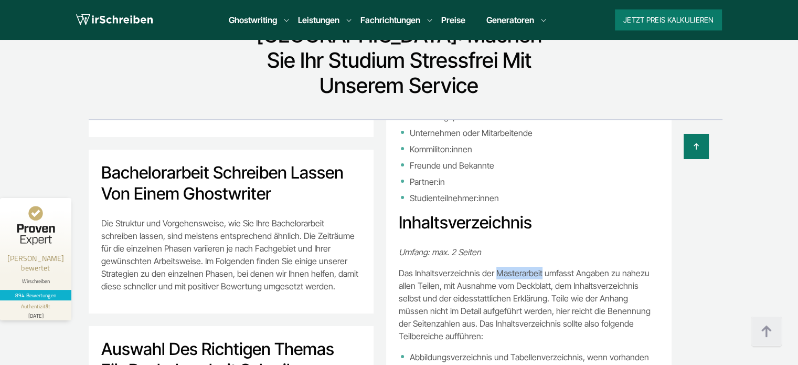
copy p "Masterarbeit"
drag, startPoint x: 539, startPoint y: 147, endPoint x: 410, endPoint y: 133, distance: 129.4
click at [493, 267] on p "Das Inhaltsverzeichnis der Masterarbeit umfasst Angaben zu nahezu allen Teilen,…" at bounding box center [529, 305] width 260 height 76
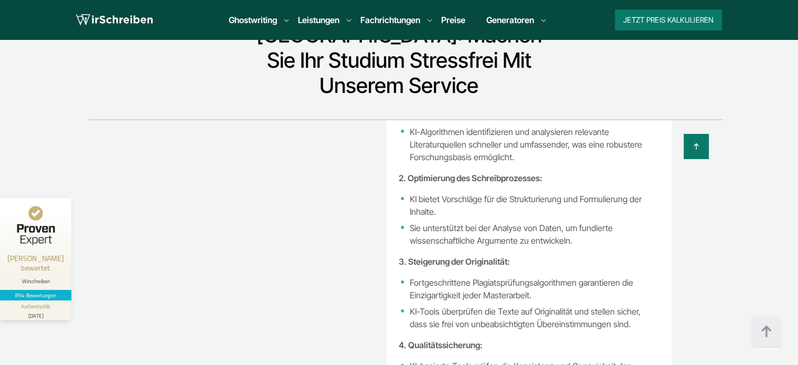
scroll to position [7779, 0]
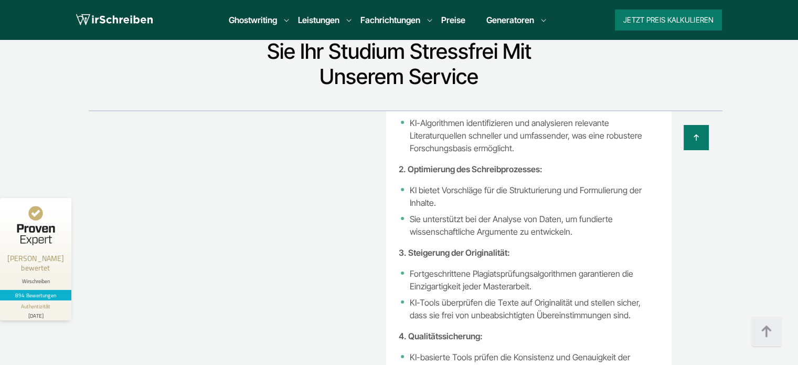
drag, startPoint x: 397, startPoint y: 158, endPoint x: 558, endPoint y: 355, distance: 254.4
click at [558, 355] on div "KI Masterarbeit schreiben lassen Generell ist der Einsatz von KI bei der Schrei…" at bounding box center [529, 250] width 286 height 519
copy div "LO Ipsumdolorsi ametconse adipis Elitsedd eiu tem Incidid utl ET dol mag Aliqua…"
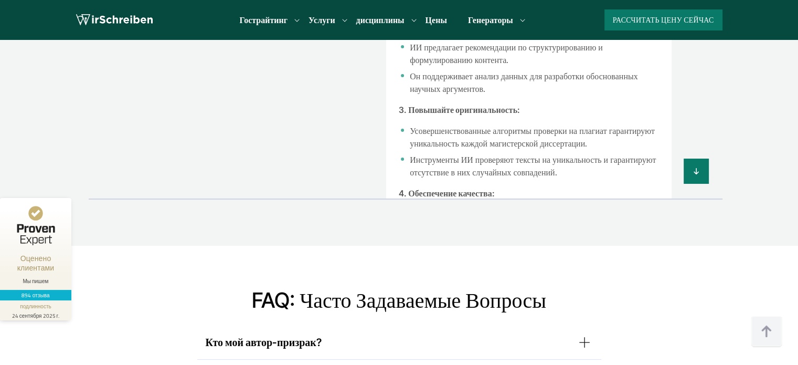
scroll to position [8312, 0]
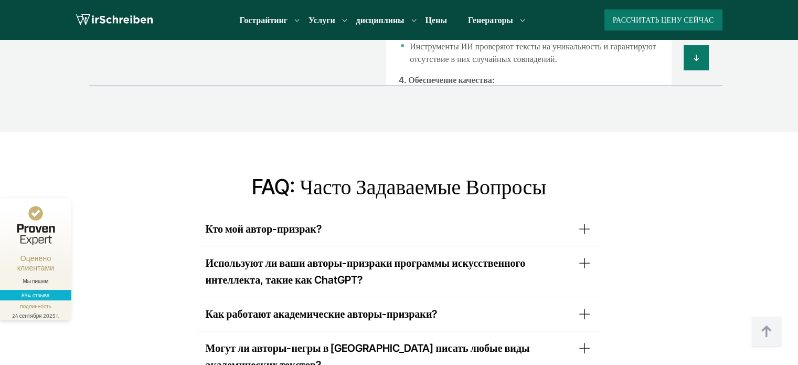
click at [575, 220] on summary "Кто мой автор-призрак?" at bounding box center [399, 228] width 387 height 17
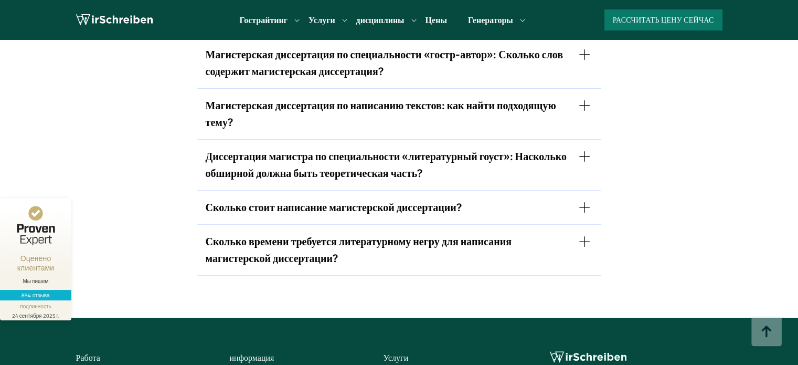
drag, startPoint x: 694, startPoint y: 176, endPoint x: 758, endPoint y: 390, distance: 223.1
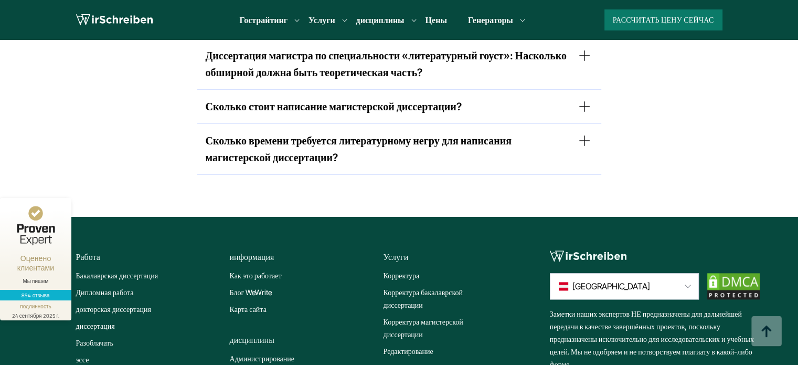
click at [361, 303] on li "Карта сайта" at bounding box center [302, 309] width 145 height 13
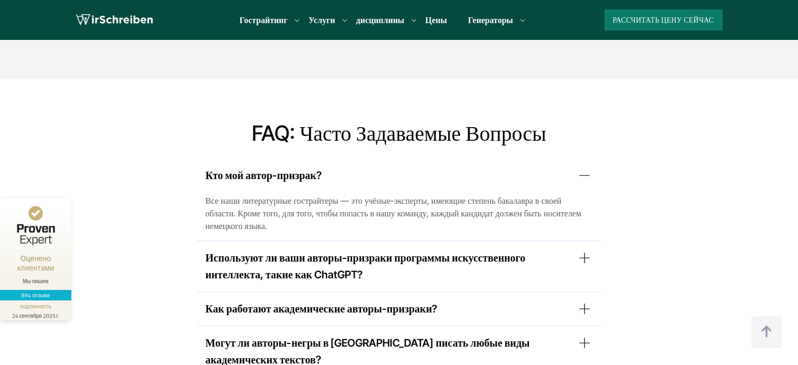
scroll to position [8321, 0]
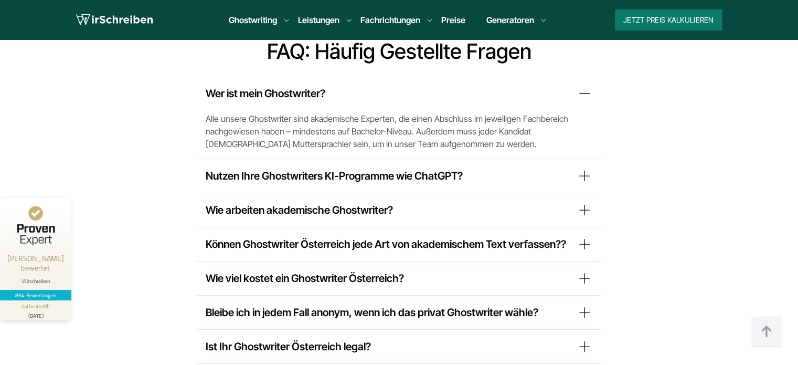
scroll to position [8208, 0]
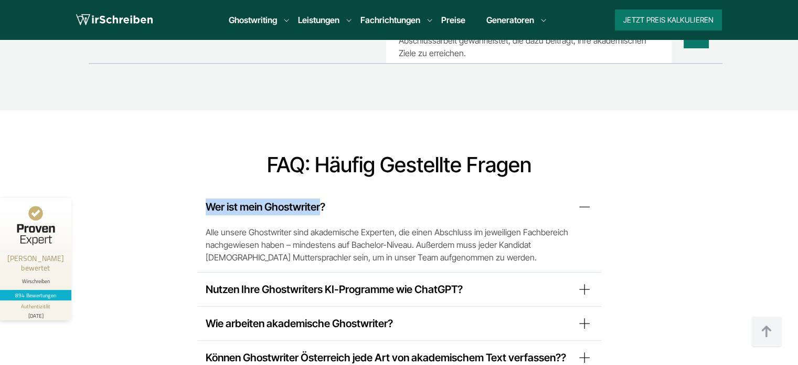
copy summary "Wer ist mein Ghostwriter"
drag, startPoint x: 207, startPoint y: 110, endPoint x: 322, endPoint y: 110, distance: 115.0
click at [322, 198] on summary "Wer ist mein Ghostwriter?" at bounding box center [399, 206] width 387 height 17
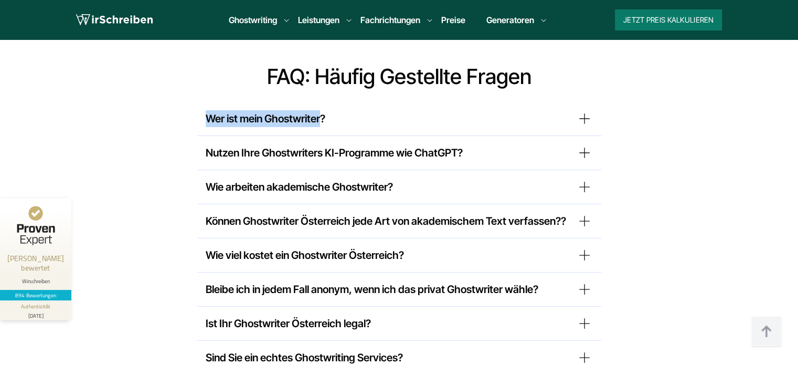
scroll to position [8418, 0]
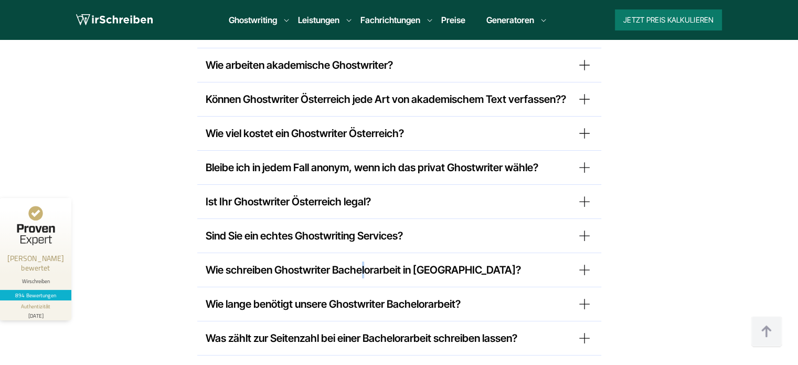
click at [365, 261] on summary "Wie schreiben Ghostwriter Bachelorarbeit in [GEOGRAPHIC_DATA]?" at bounding box center [399, 269] width 387 height 17
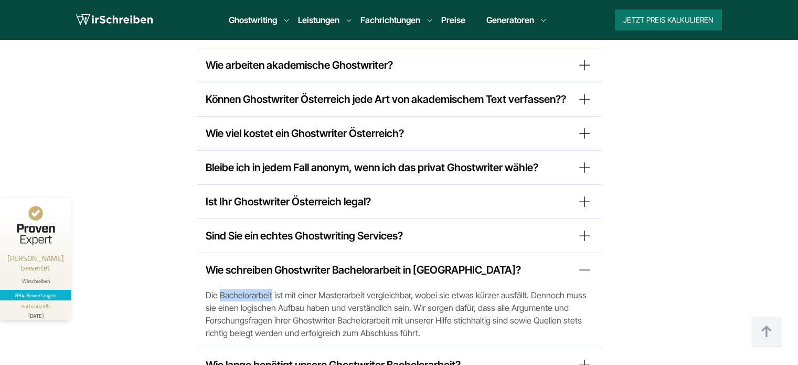
copy span "Bachelorarbeit"
drag, startPoint x: 219, startPoint y: 197, endPoint x: 270, endPoint y: 199, distance: 51.5
click at [270, 289] on span "Die Bachelorarbeit ist mit einer Masterarbeit vergleichbar, wobei sie etwas kür…" at bounding box center [399, 314] width 387 height 50
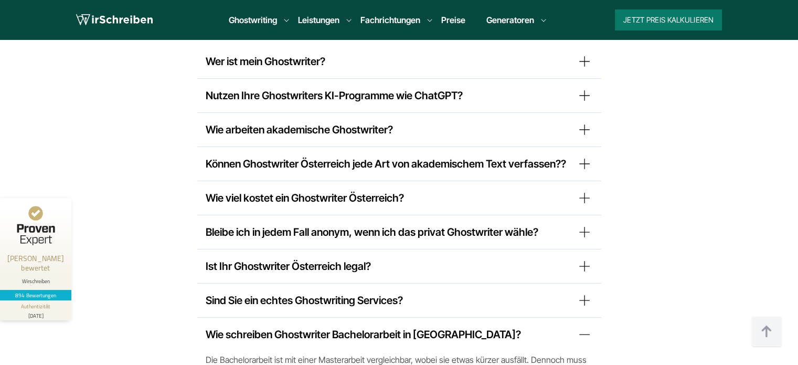
scroll to position [8330, 0]
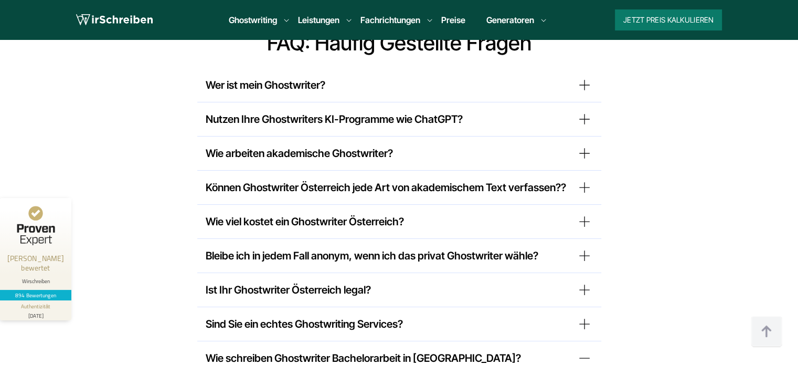
click at [377, 213] on summary "Wie viel kostet ein Ghostwriter Österreich?" at bounding box center [399, 221] width 387 height 17
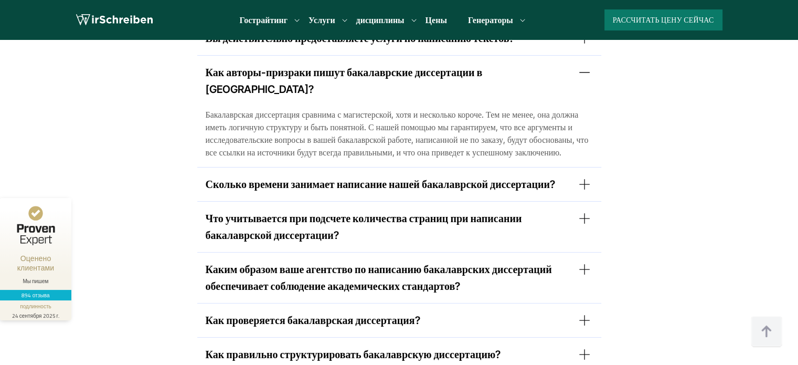
scroll to position [8844, 0]
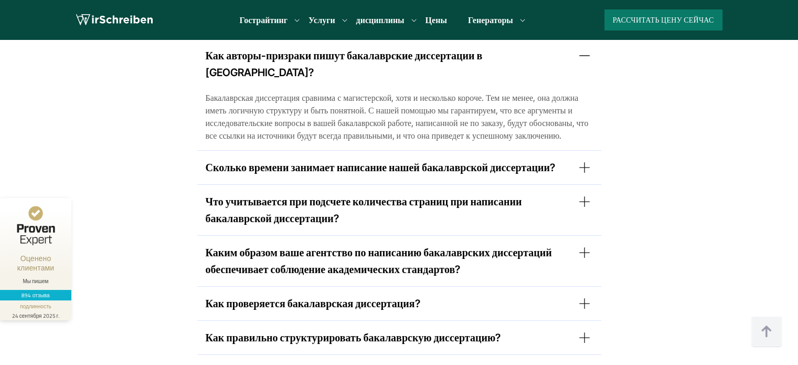
click at [583, 295] on summary "Как проверяется бакалаврская диссертация?" at bounding box center [399, 303] width 387 height 17
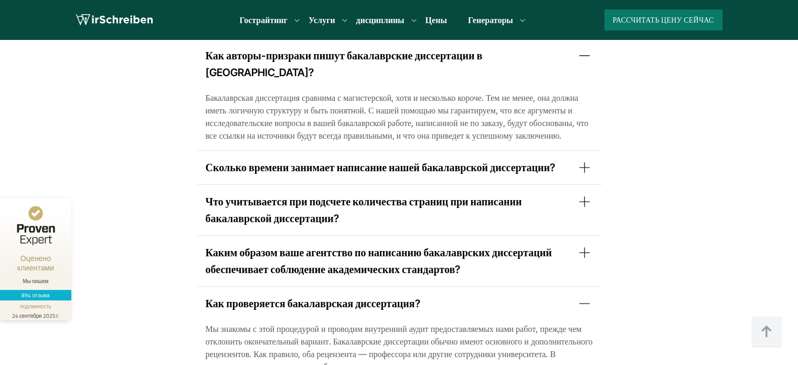
click at [582, 295] on summary "Как проверяется бакалаврская диссертация?" at bounding box center [399, 303] width 387 height 17
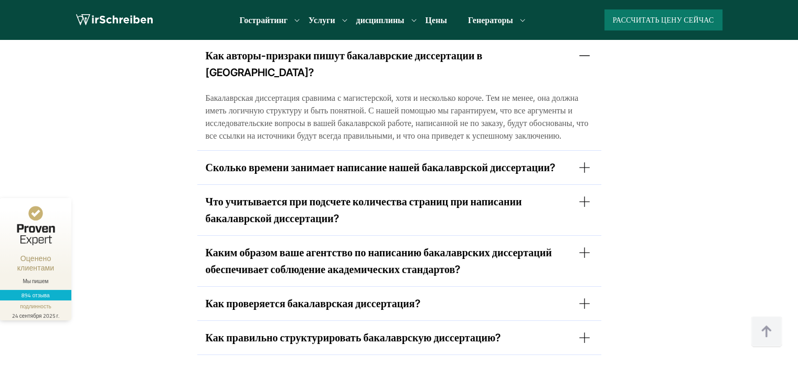
click at [463, 295] on summary "Как проверяется бакалаврская диссертация?" at bounding box center [399, 303] width 387 height 17
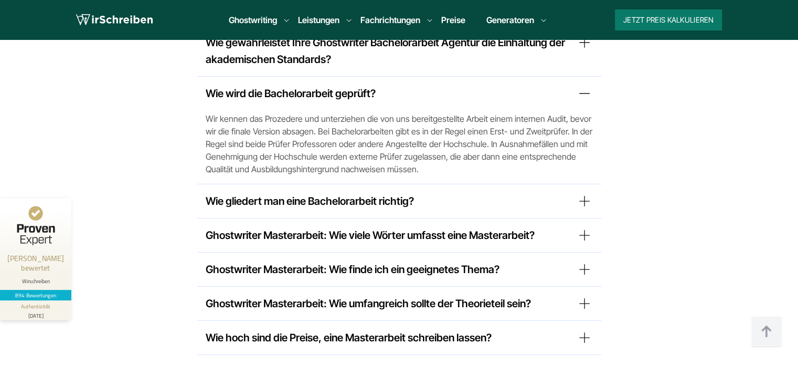
scroll to position [8697, 0]
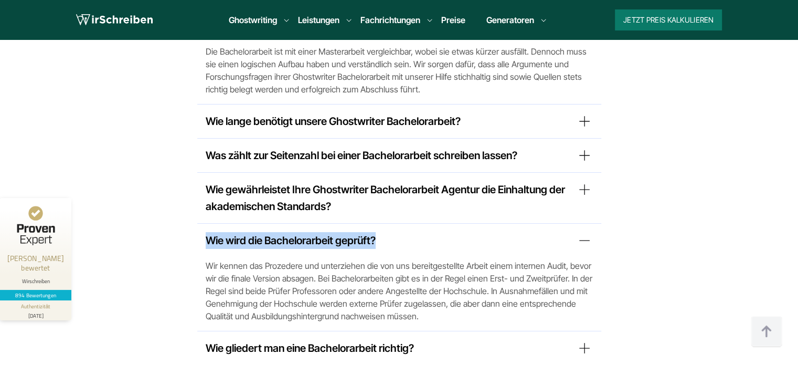
drag, startPoint x: 194, startPoint y: 141, endPoint x: 377, endPoint y: 139, distance: 183.2
click at [377, 139] on div "Wer ist mein Ghostwriter? Alle unsere Ghostwriter sind akademische Experten, di…" at bounding box center [399, 112] width 599 height 848
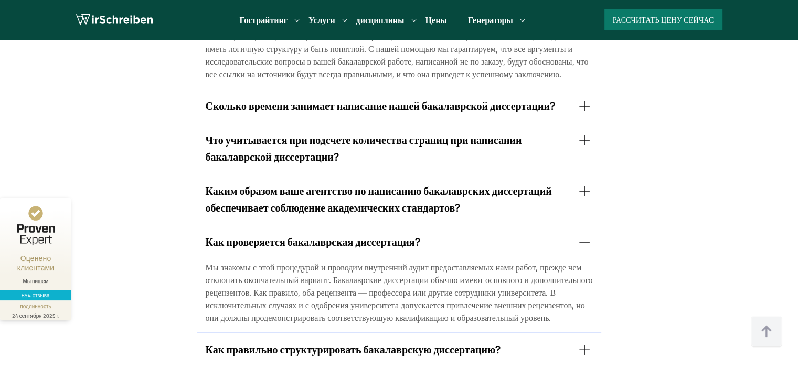
scroll to position [8949, 0]
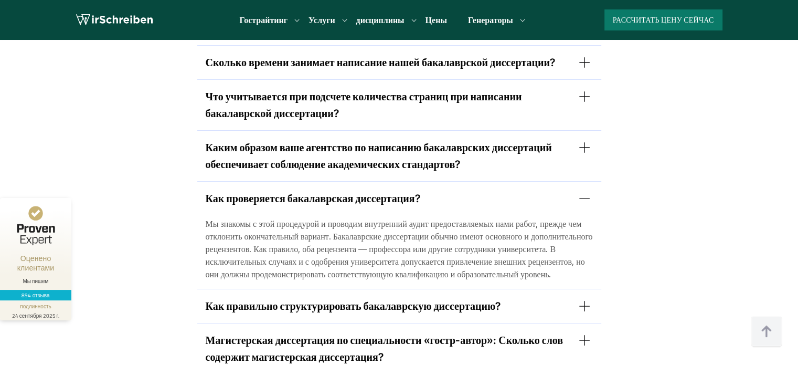
drag, startPoint x: 434, startPoint y: 62, endPoint x: 437, endPoint y: 70, distance: 8.0
click at [434, 190] on summary "Как проверяется бакалаврская диссертация?" at bounding box center [399, 198] width 387 height 17
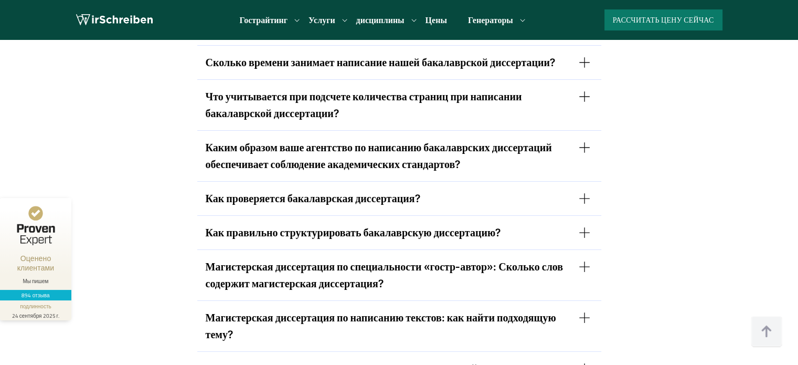
click at [428, 226] on font "Как правильно структурировать бакалаврскую диссертацию?" at bounding box center [354, 232] width 296 height 13
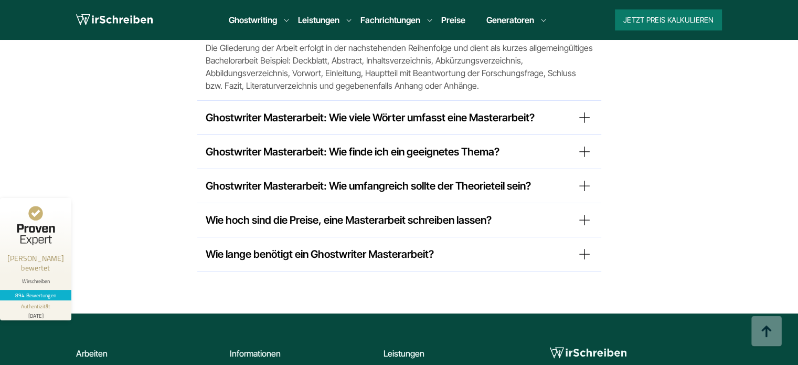
scroll to position [8785, 0]
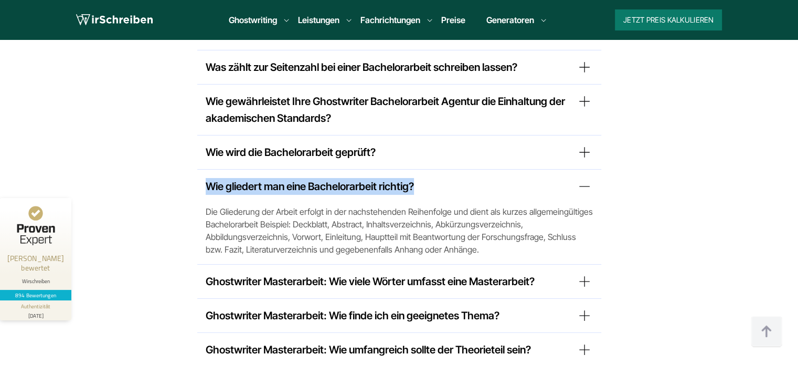
drag, startPoint x: 207, startPoint y: 88, endPoint x: 414, endPoint y: 90, distance: 206.9
click at [414, 178] on summary "Wie gliedert man eine Bachelorarbeit richtig?" at bounding box center [399, 186] width 387 height 17
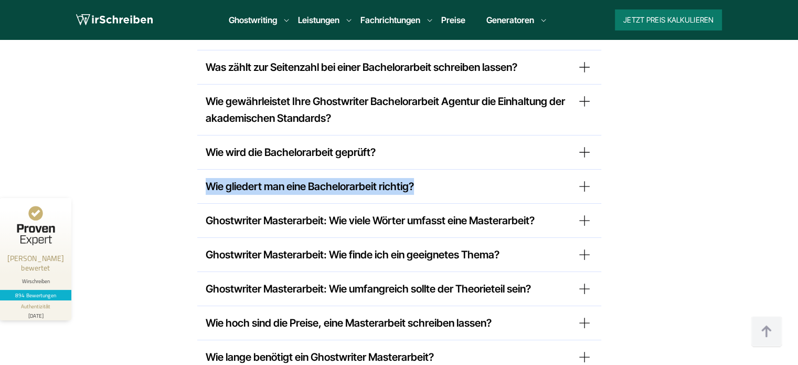
click at [454, 178] on summary "Wie gliedert man eine Bachelorarbeit richtig?" at bounding box center [399, 186] width 387 height 17
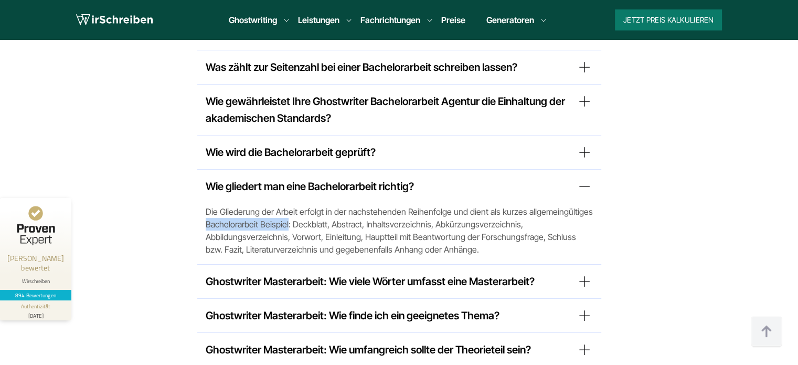
drag, startPoint x: 288, startPoint y: 126, endPoint x: 206, endPoint y: 130, distance: 81.5
click at [206, 205] on span "Die Gliederung der Arbeit erfolgt in der nachstehenden Reihenfolge und dient al…" at bounding box center [399, 230] width 387 height 50
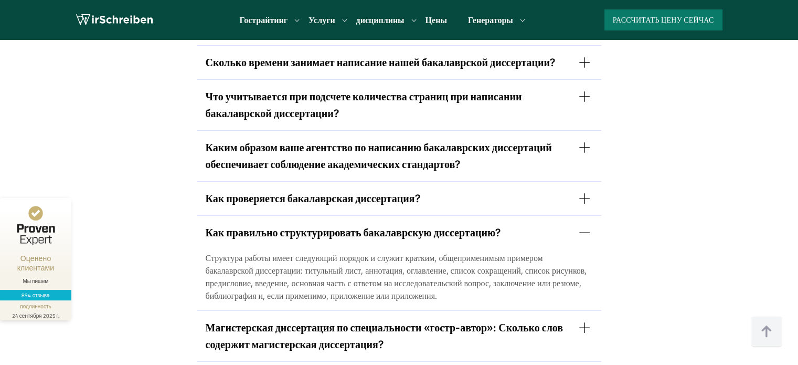
scroll to position [8844, 0]
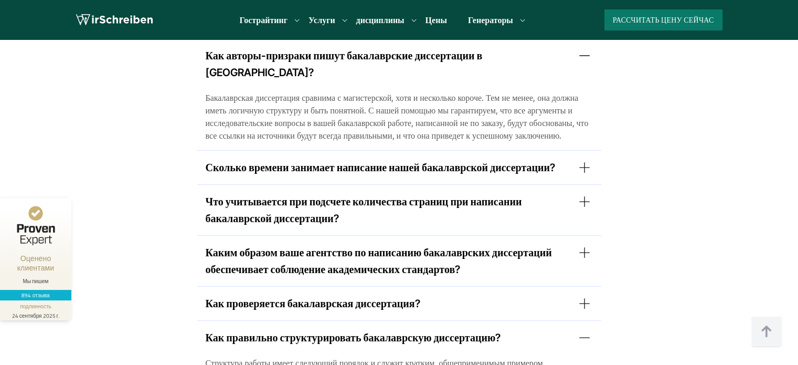
click at [487, 331] on font "Как правильно структурировать бакалаврскую диссертацию?" at bounding box center [354, 337] width 296 height 13
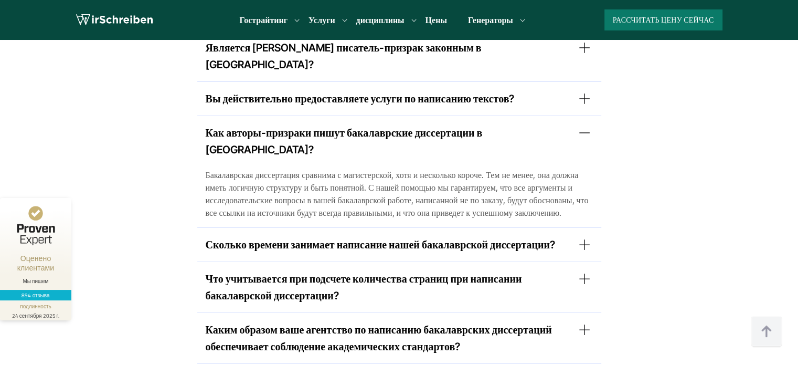
scroll to position [8739, 0]
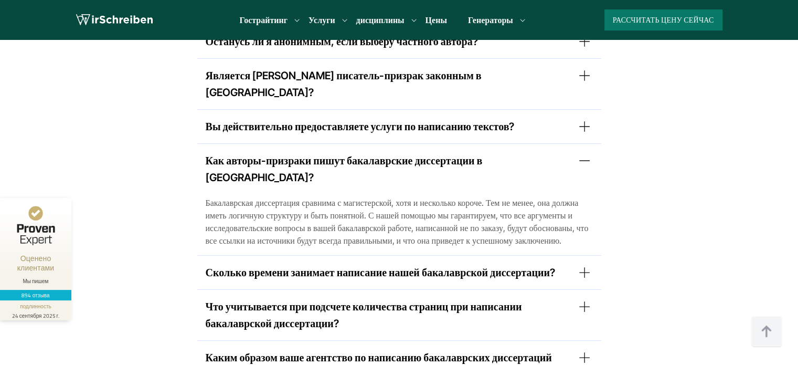
click at [433, 266] on font "Сколько времени занимает написание нашей бакалаврской диссертации?" at bounding box center [381, 272] width 350 height 13
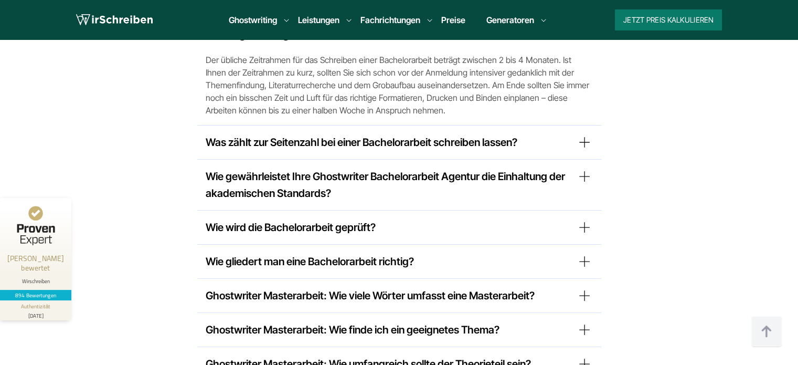
scroll to position [8802, 0]
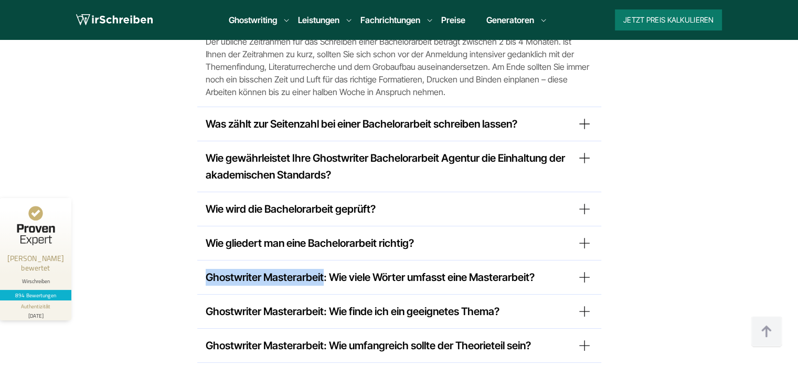
drag, startPoint x: 206, startPoint y: 181, endPoint x: 323, endPoint y: 186, distance: 117.7
click at [323, 269] on summary "Ghostwriter Masterarbeit: Wie viele Wörter umfasst eine Masterarbeit?" at bounding box center [399, 277] width 387 height 17
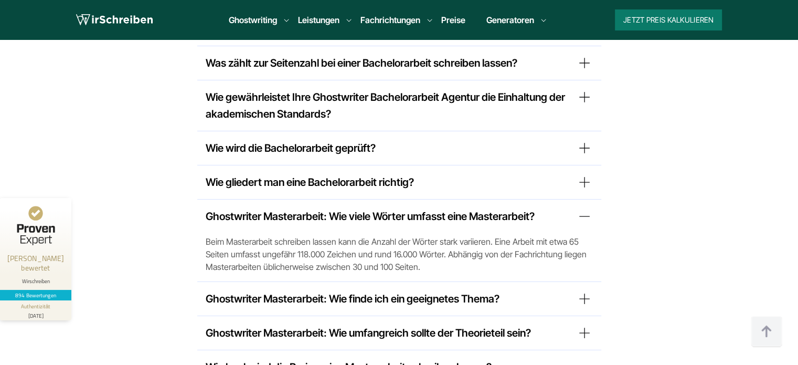
scroll to position [8907, 0]
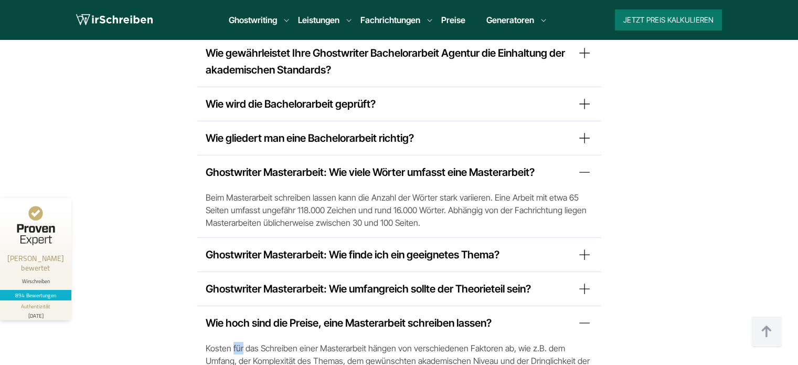
drag, startPoint x: 242, startPoint y: 251, endPoint x: 233, endPoint y: 251, distance: 8.9
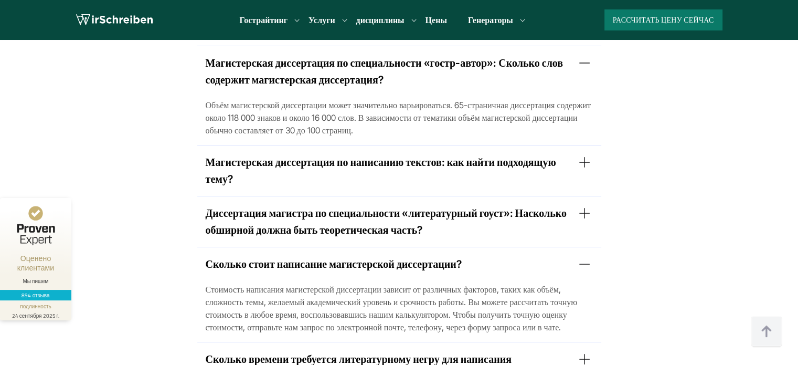
scroll to position [9063, 0]
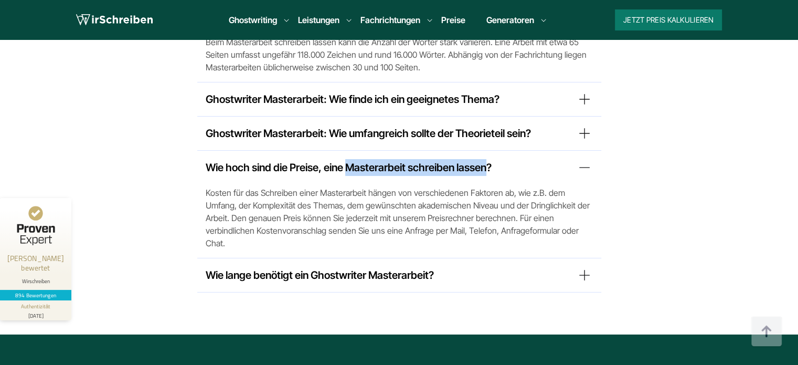
drag, startPoint x: 488, startPoint y: 70, endPoint x: 349, endPoint y: 73, distance: 138.6
click at [349, 159] on summary "Wie hoch sind die Preise, eine Masterarbeit schreiben lassen?" at bounding box center [399, 167] width 387 height 17
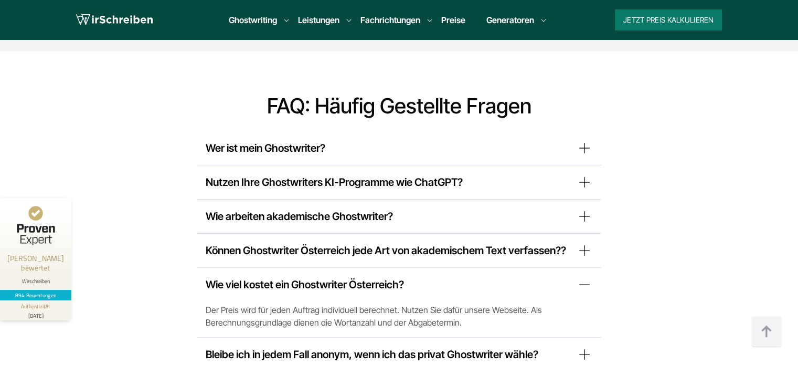
scroll to position [8153, 0]
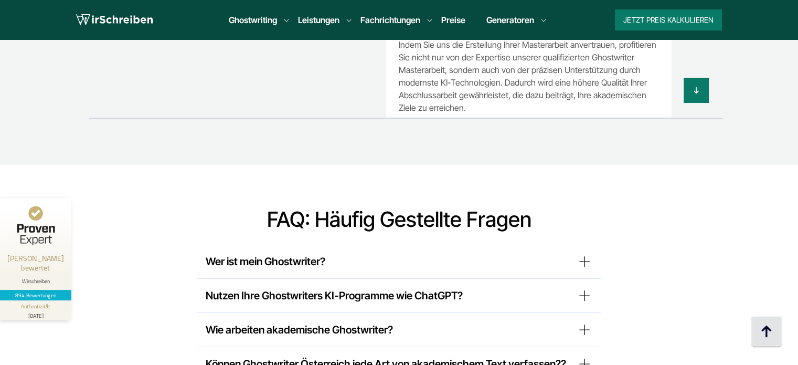
click at [773, 325] on img at bounding box center [766, 331] width 31 height 31
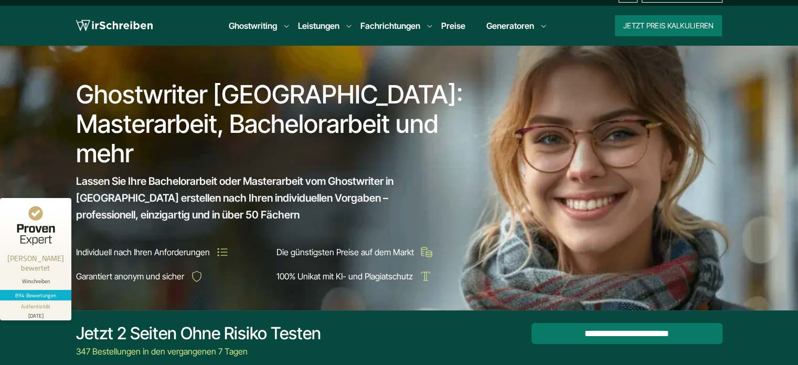
scroll to position [0, 0]
